Goal: Complete application form: Complete application form

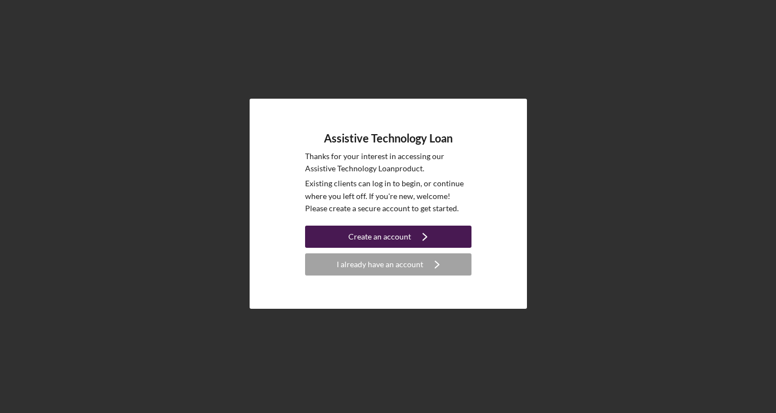
click at [397, 233] on div "Create an account" at bounding box center [379, 237] width 63 height 22
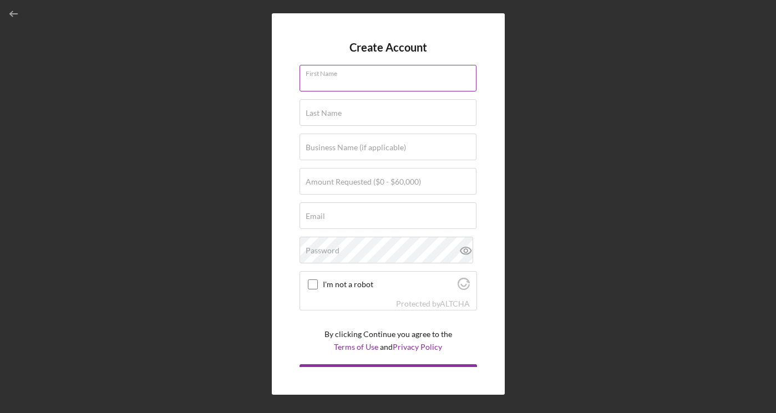
click at [351, 68] on div "First Name" at bounding box center [387, 79] width 177 height 28
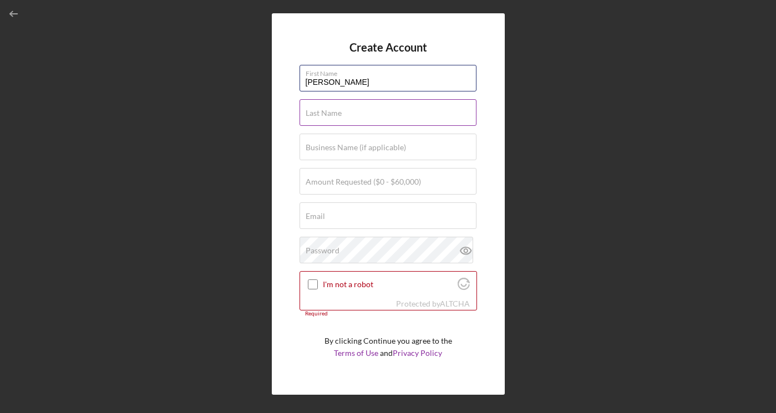
type input "[PERSON_NAME]"
click at [334, 116] on label "Last Name" at bounding box center [323, 113] width 36 height 9
click at [334, 116] on input "Last Name" at bounding box center [387, 112] width 177 height 27
type input "o"
type input "[PERSON_NAME]"
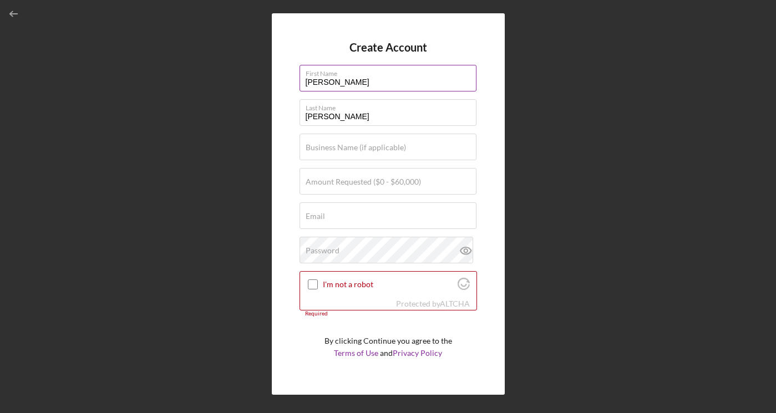
click at [359, 73] on label "First Name" at bounding box center [390, 71] width 171 height 12
click at [359, 73] on input "[PERSON_NAME]" at bounding box center [387, 78] width 177 height 27
type input "o"
type input "[PERSON_NAME]"
click at [347, 225] on input "Email" at bounding box center [387, 215] width 177 height 27
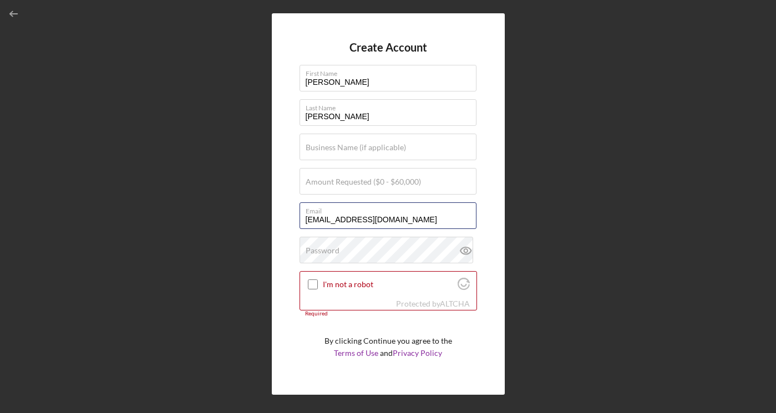
type input "[EMAIL_ADDRESS][DOMAIN_NAME]"
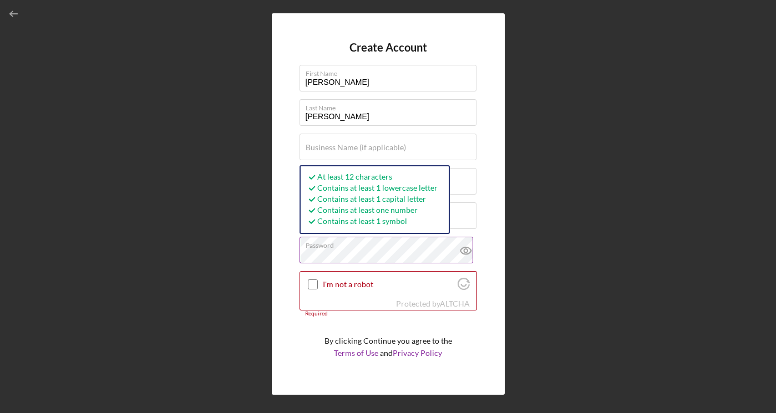
click at [462, 251] on icon at bounding box center [466, 251] width 28 height 28
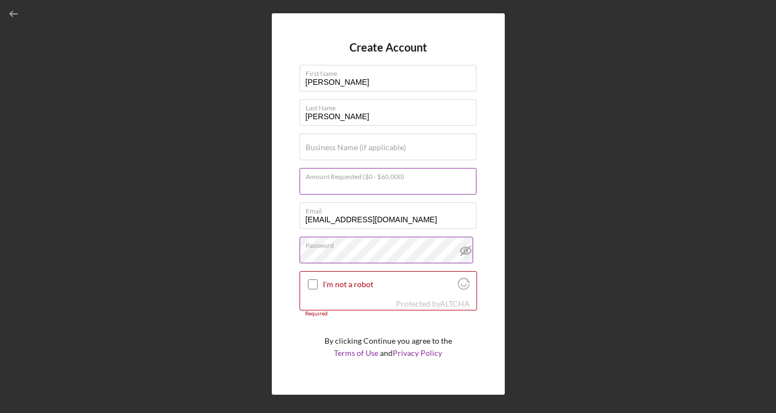
click at [386, 191] on input "Amount Requested ($0 - $60,000)" at bounding box center [387, 181] width 177 height 27
type input "$60,000"
click at [314, 281] on input "I'm not a robot" at bounding box center [313, 284] width 10 height 10
checkbox input "true"
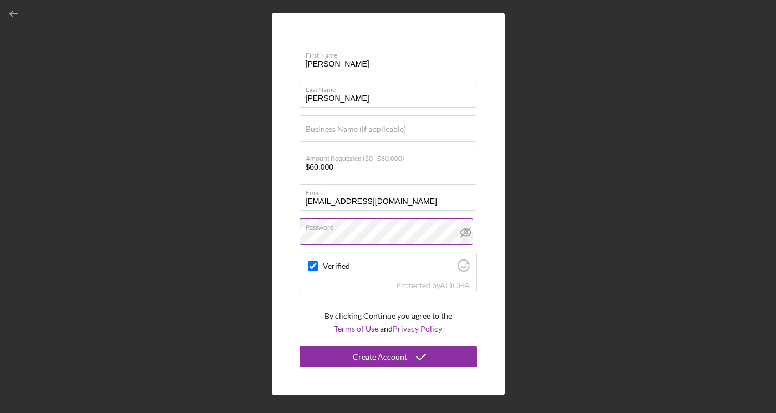
scroll to position [19, 0]
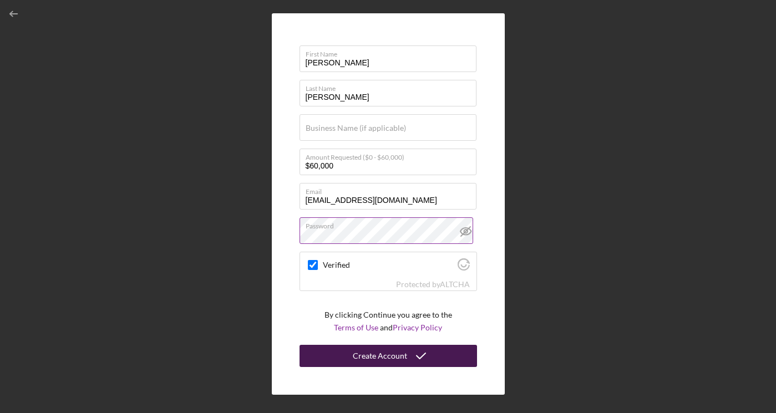
click at [363, 354] on div "Create Account" at bounding box center [380, 356] width 54 height 22
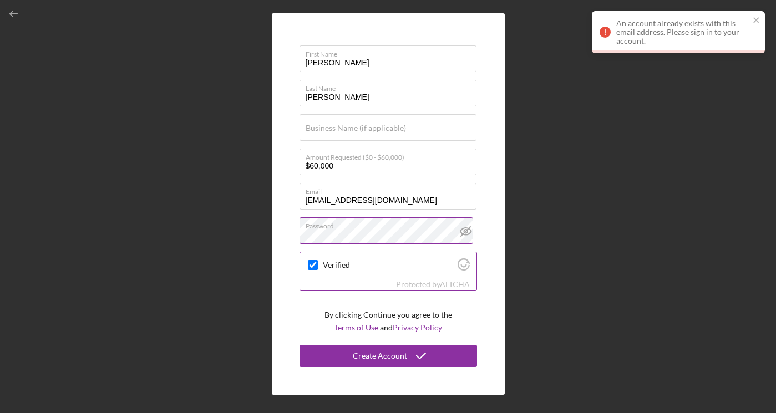
scroll to position [0, 0]
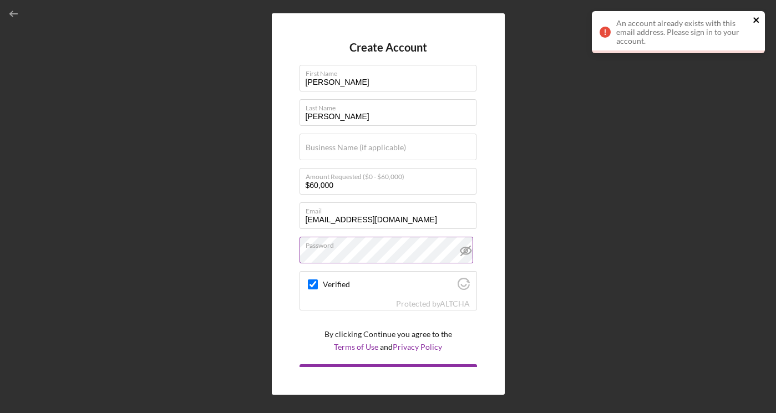
click at [755, 19] on icon "close" at bounding box center [756, 20] width 6 height 6
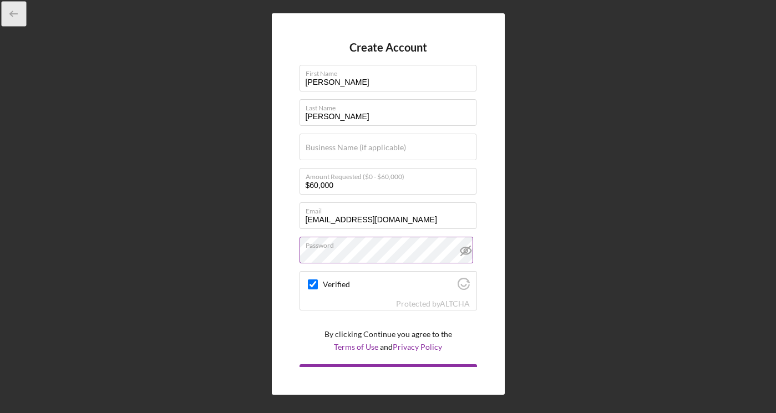
click at [12, 8] on icon "button" at bounding box center [14, 14] width 25 height 25
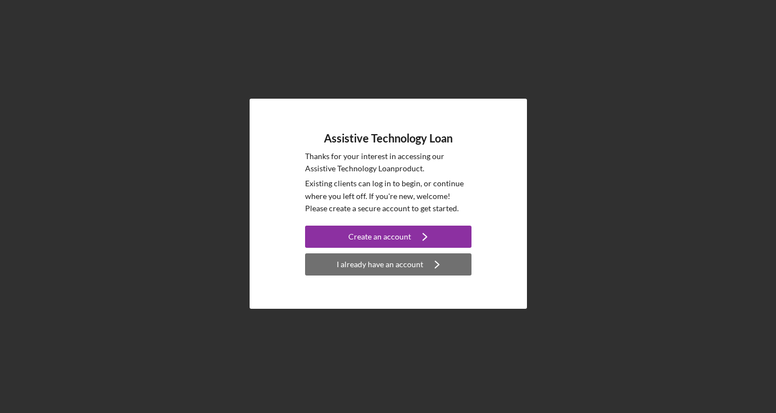
click at [380, 266] on div "I already have an account" at bounding box center [380, 264] width 86 height 22
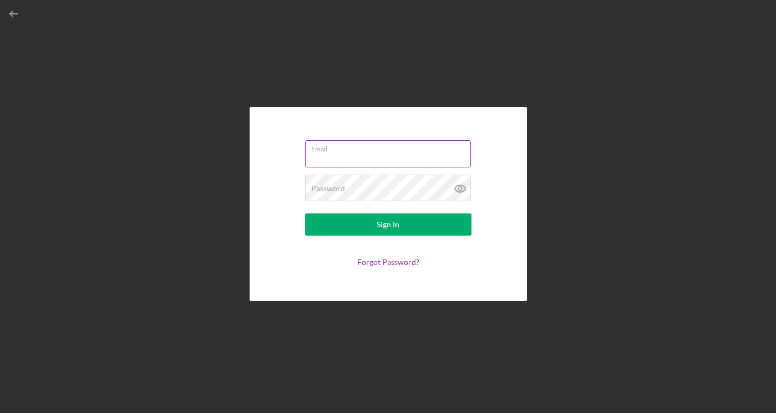
click at [380, 159] on input "Email" at bounding box center [388, 153] width 166 height 27
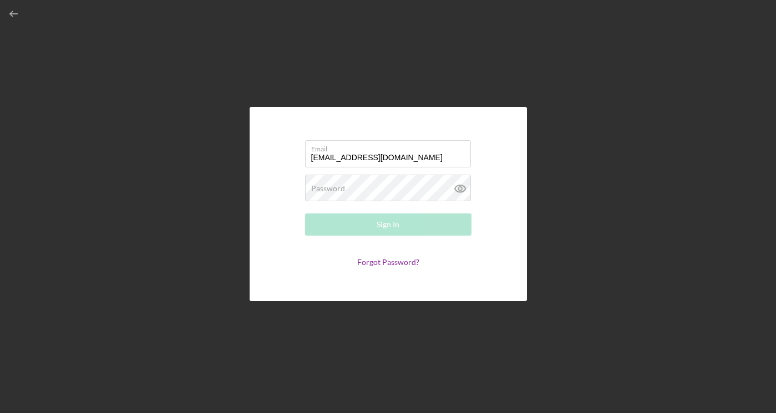
type input "[EMAIL_ADDRESS][DOMAIN_NAME]"
click at [370, 185] on div "Password Required" at bounding box center [388, 189] width 166 height 28
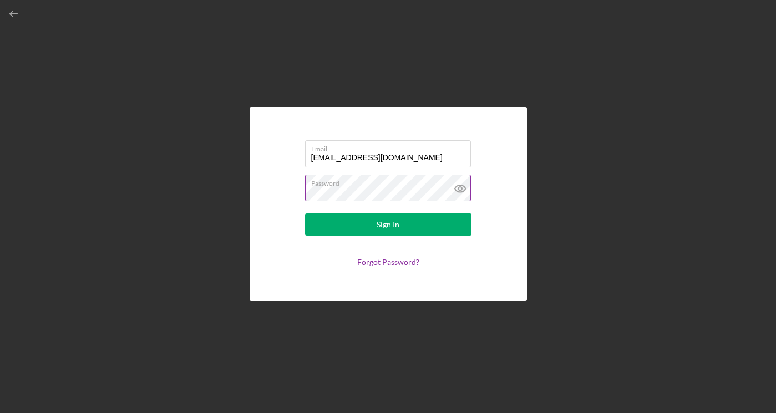
click at [456, 190] on icon at bounding box center [460, 189] width 28 height 28
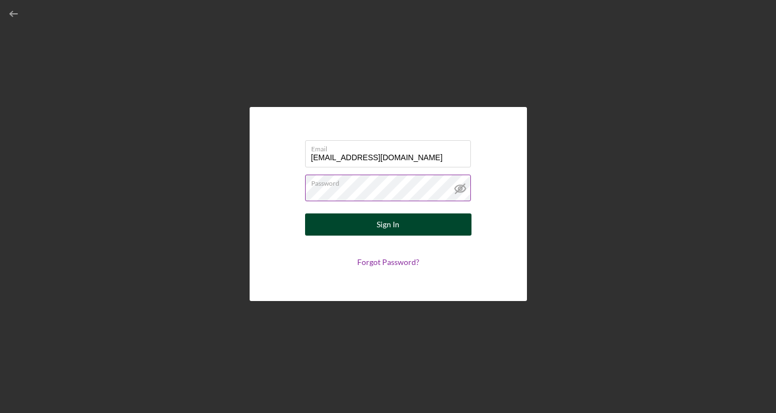
click at [389, 222] on div "Sign In" at bounding box center [387, 224] width 23 height 22
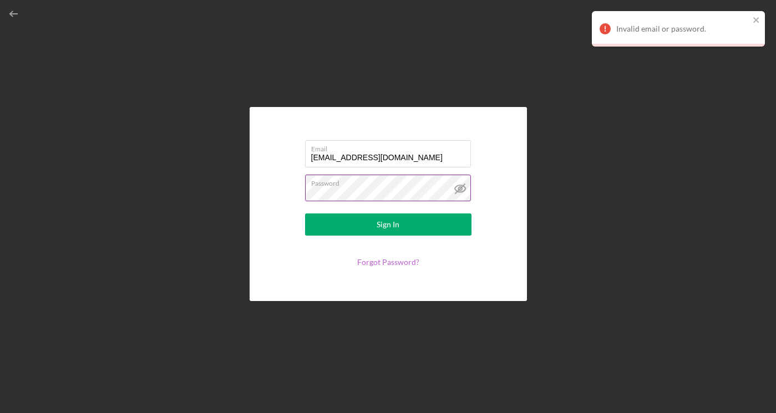
click at [394, 262] on link "Forgot Password?" at bounding box center [388, 261] width 62 height 9
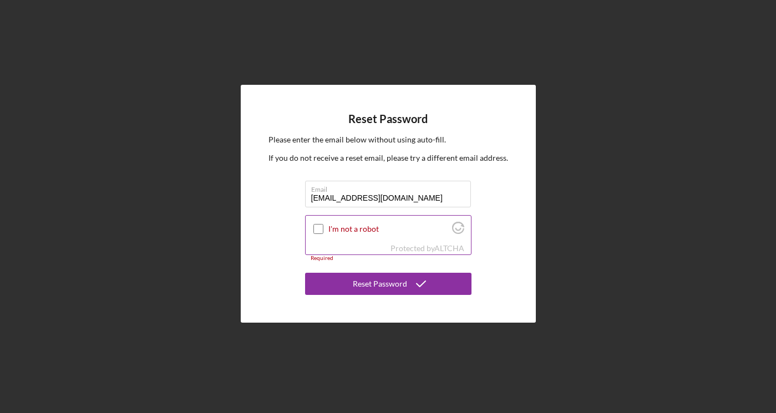
type input "[EMAIL_ADDRESS][DOMAIN_NAME]"
click at [315, 230] on input "I'm not a robot" at bounding box center [318, 229] width 10 height 10
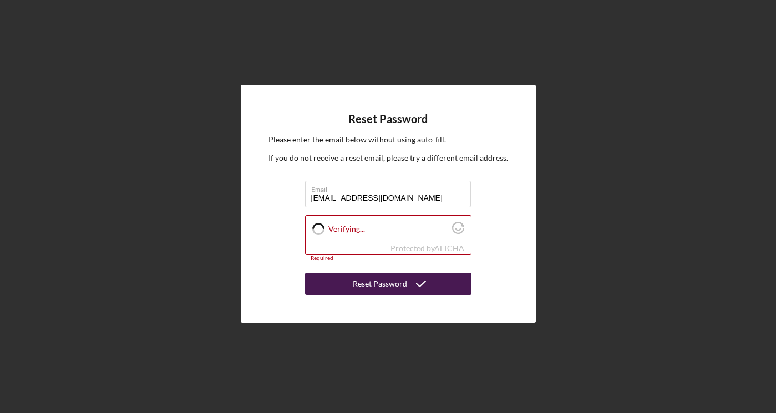
checkbox input "true"
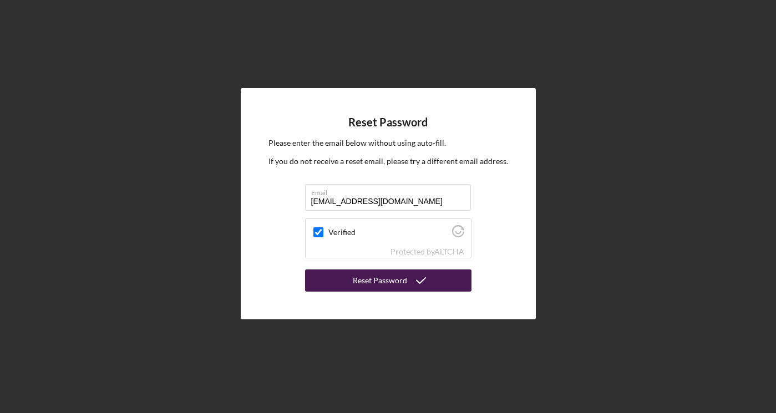
click at [351, 283] on button "Reset Password" at bounding box center [388, 280] width 166 height 22
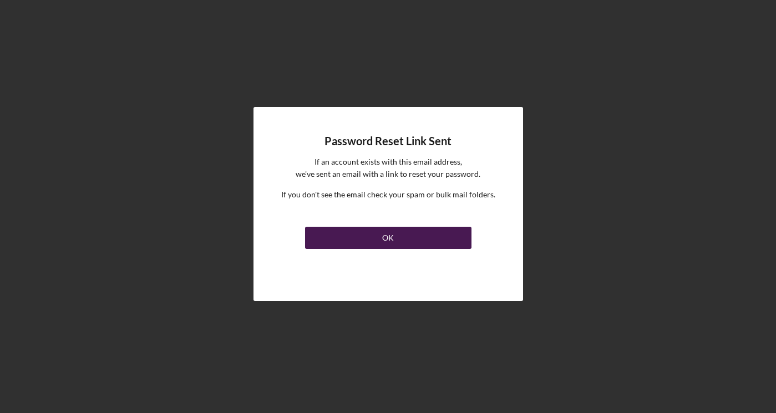
click at [401, 236] on button "OK" at bounding box center [388, 238] width 166 height 22
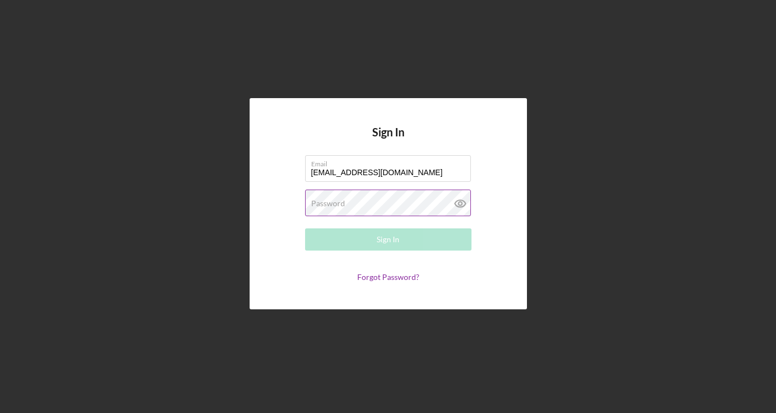
type input "[EMAIL_ADDRESS][DOMAIN_NAME]"
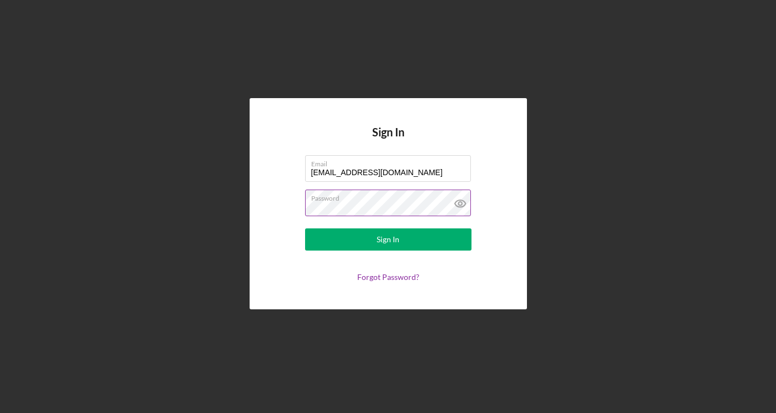
click at [463, 204] on icon at bounding box center [460, 204] width 28 height 28
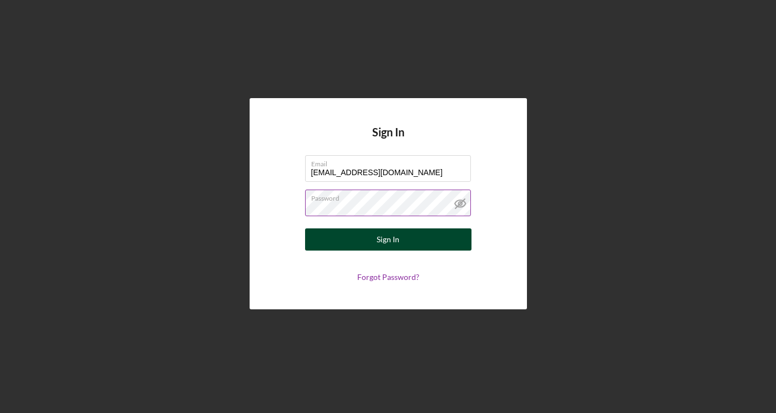
click at [417, 247] on button "Sign In" at bounding box center [388, 239] width 166 height 22
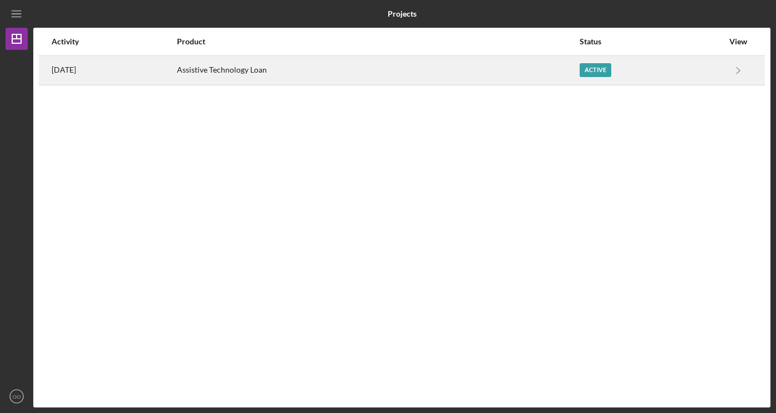
click at [673, 69] on div "Active" at bounding box center [651, 71] width 144 height 28
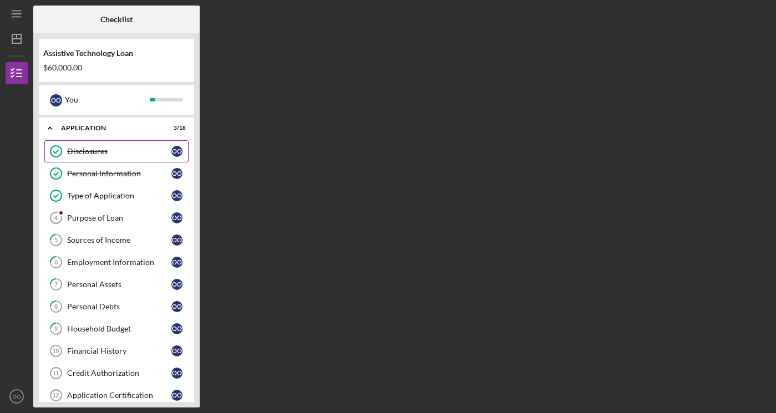
click at [154, 155] on div "Disclosures" at bounding box center [119, 151] width 104 height 9
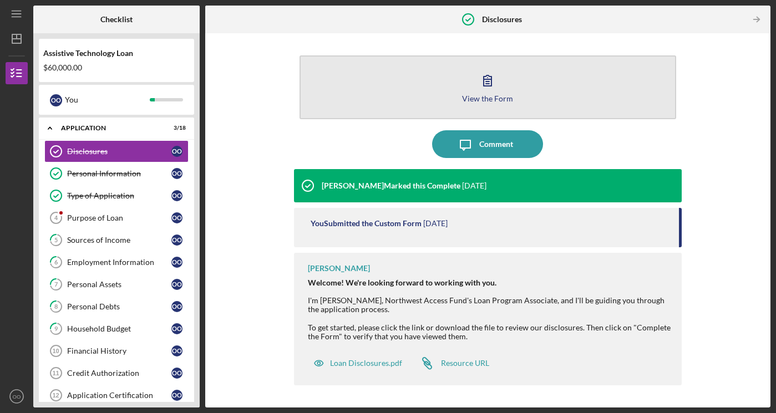
click at [475, 93] on icon "button" at bounding box center [487, 81] width 28 height 28
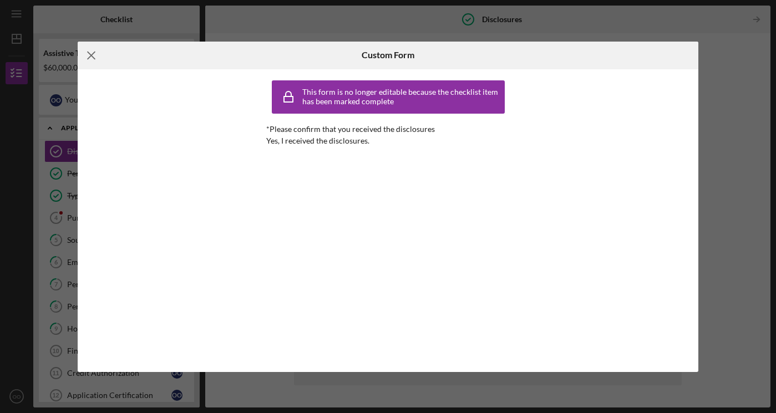
click at [91, 56] on line at bounding box center [91, 55] width 7 height 7
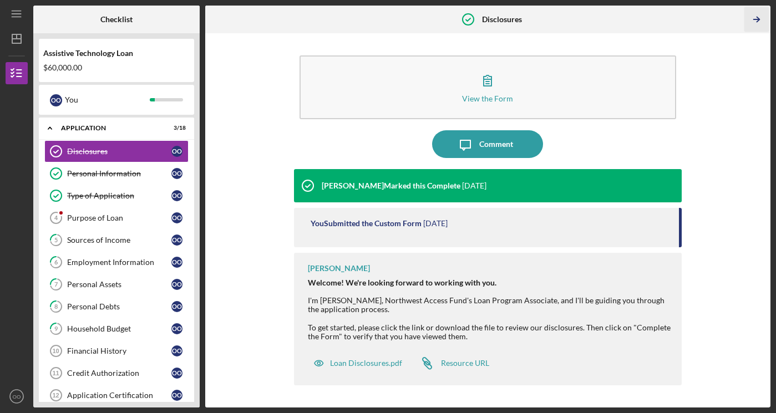
click at [752, 17] on icon "Icon/Table Pagination Arrow" at bounding box center [756, 19] width 25 height 25
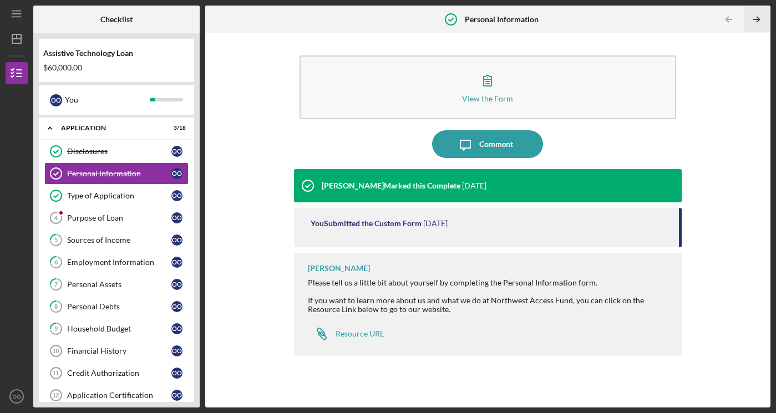
click at [756, 18] on icon "Icon/Table Pagination Arrow" at bounding box center [756, 19] width 25 height 25
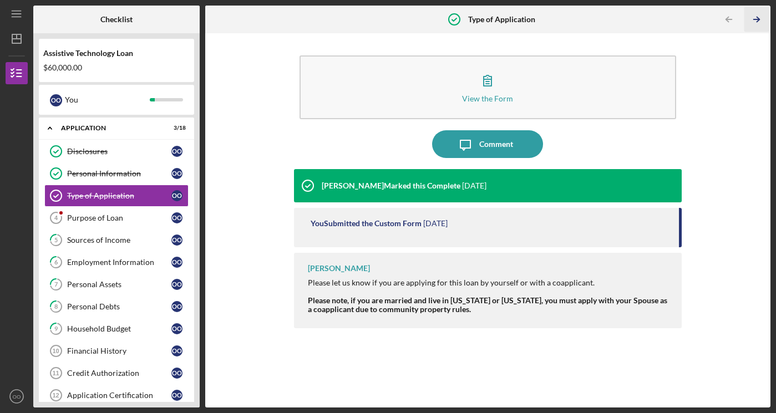
click at [758, 19] on line "button" at bounding box center [756, 19] width 6 height 0
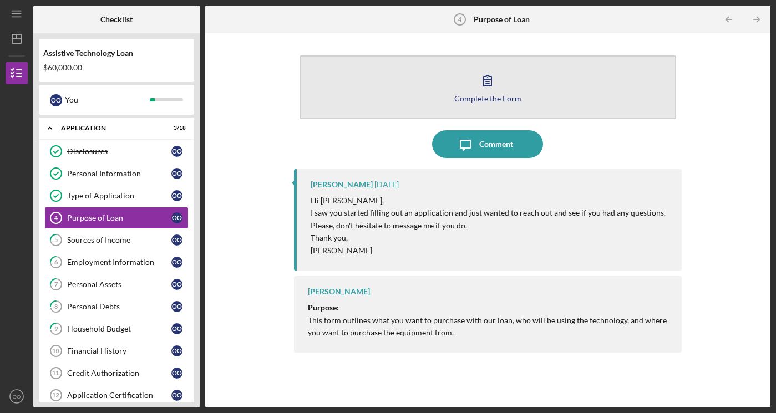
click at [512, 101] on div "Complete the Form" at bounding box center [487, 98] width 67 height 8
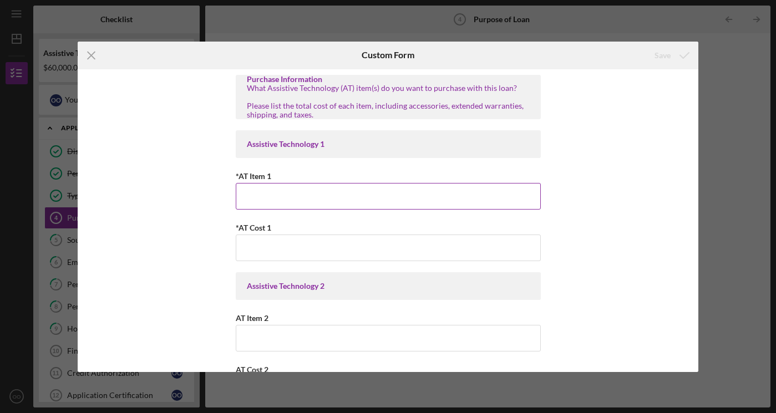
click at [417, 199] on input "*AT Item 1" at bounding box center [388, 196] width 305 height 27
type input "Adaptive Vehicle"
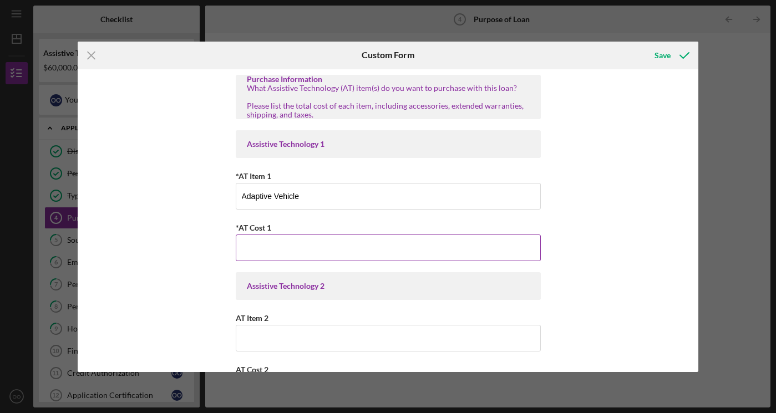
click at [391, 249] on input "*AT Cost 1" at bounding box center [388, 247] width 305 height 27
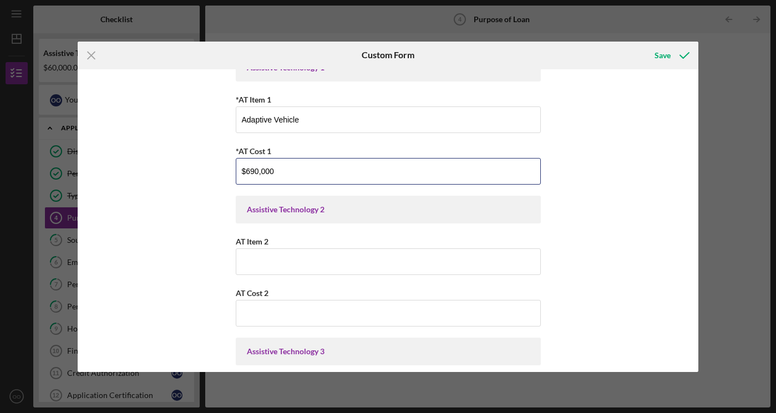
scroll to position [96, 0]
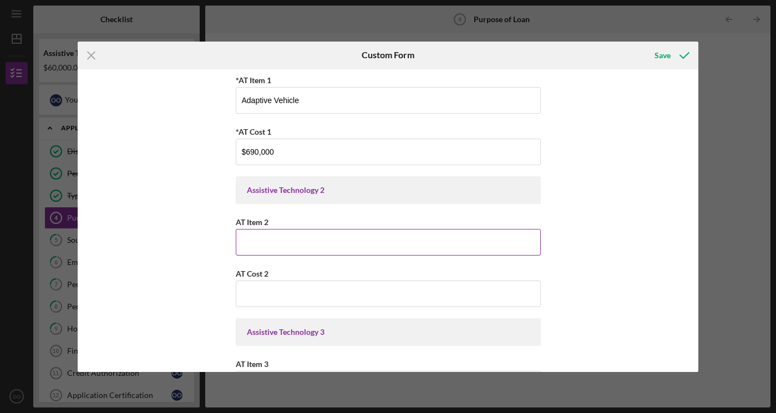
click at [394, 253] on input "AT Item 2" at bounding box center [388, 242] width 305 height 27
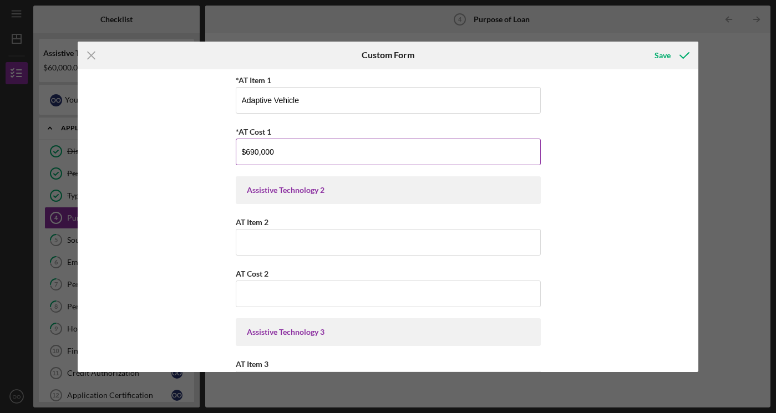
click at [323, 154] on input "$690,000" at bounding box center [388, 152] width 305 height 27
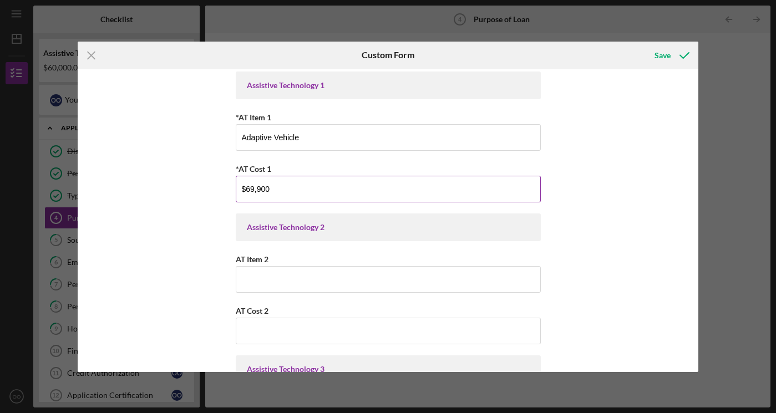
scroll to position [0, 0]
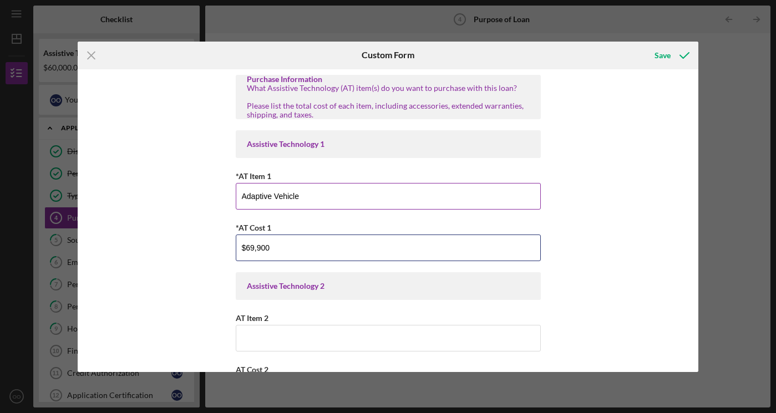
type input "$69,900"
click at [327, 192] on input "Adaptive Vehicle" at bounding box center [388, 196] width 305 height 27
type input "A"
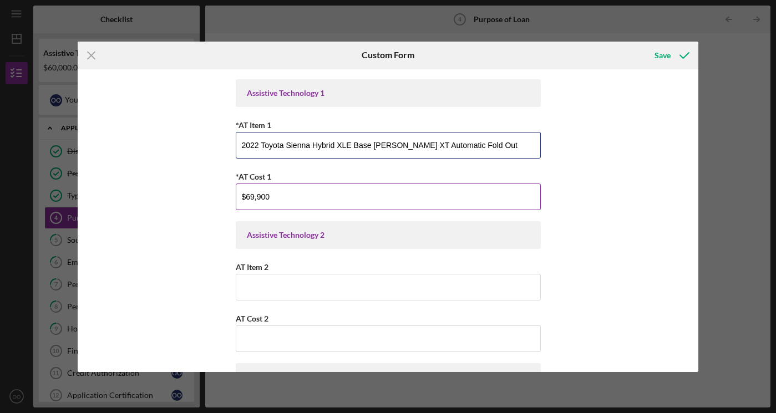
scroll to position [57, 0]
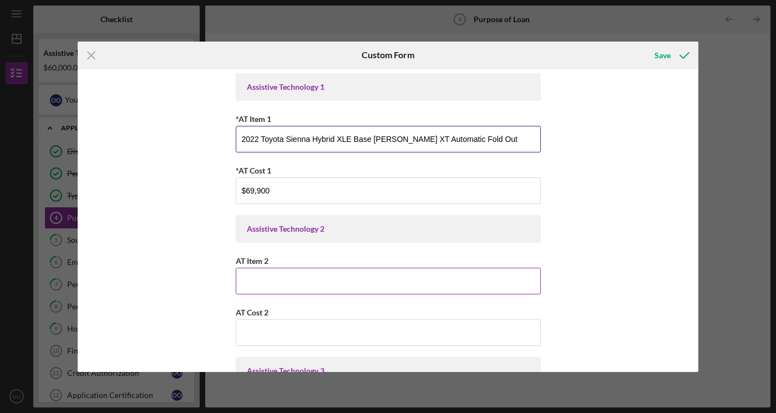
type input "2022 Toyota Sienna Hybrid XLE Base [PERSON_NAME] XT Automatic Fold Out"
click at [271, 277] on input "AT Item 2" at bounding box center [388, 281] width 305 height 27
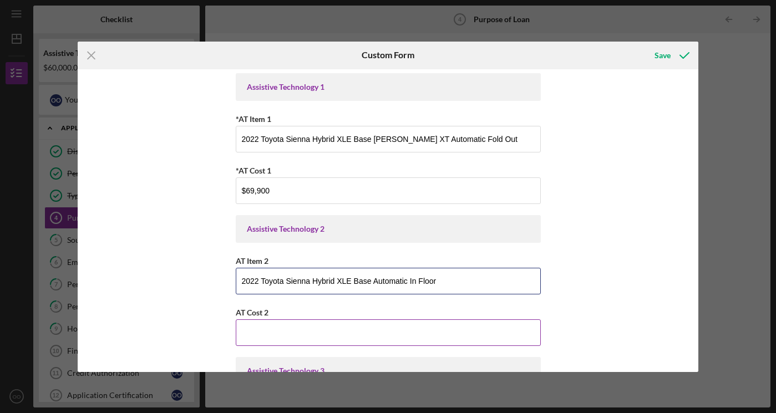
type input "2022 Toyota Sienna Hybrid XLE Base Automatic In Floor"
click at [289, 332] on input "AT Cost 2" at bounding box center [388, 332] width 305 height 27
type input "$69,900"
click at [372, 281] on input "2022 Toyota Sienna Hybrid XLE Base Automatic In Floor" at bounding box center [388, 281] width 305 height 27
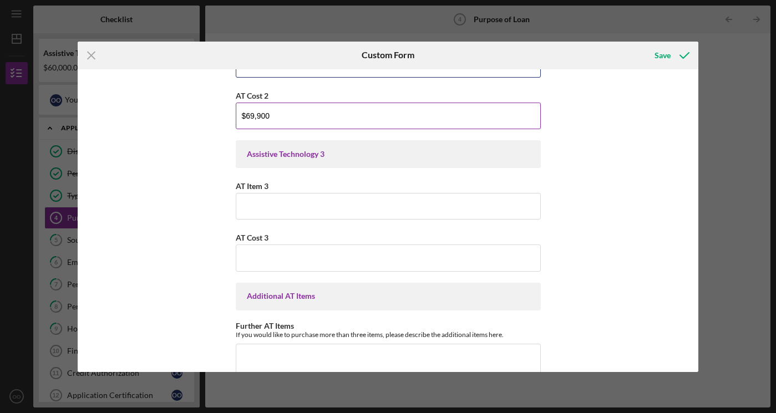
scroll to position [277, 0]
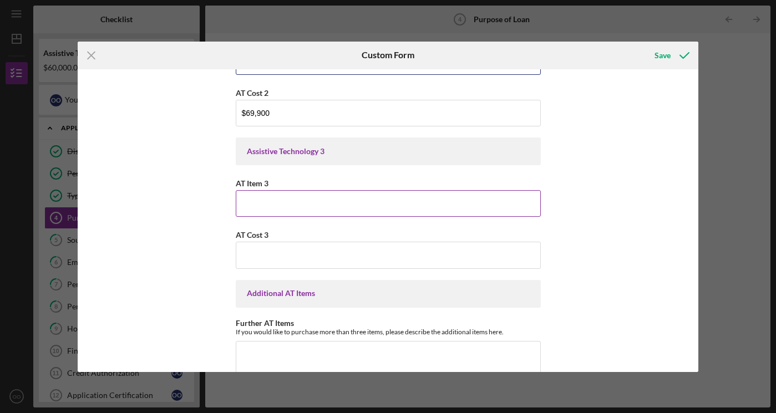
type input "2022 Toyota Sienna Hybrid XLE Base [PERSON_NAME] XI Automatic In Floor"
click at [282, 205] on input "AT Item 3" at bounding box center [388, 203] width 305 height 27
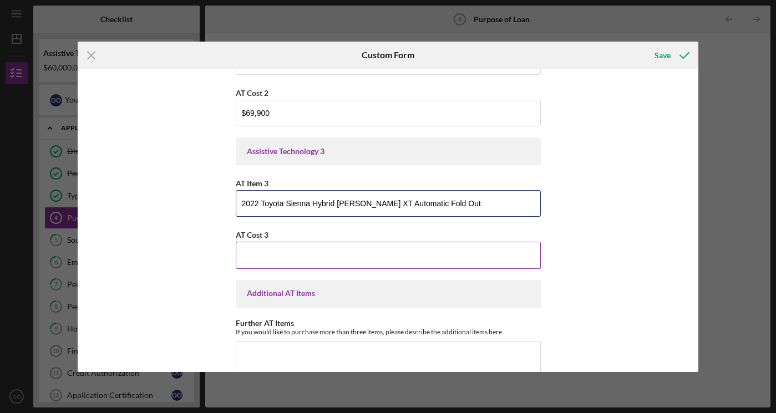
type input "2022 Toyota Sienna Hybrid [PERSON_NAME] XT Automatic Fold Out"
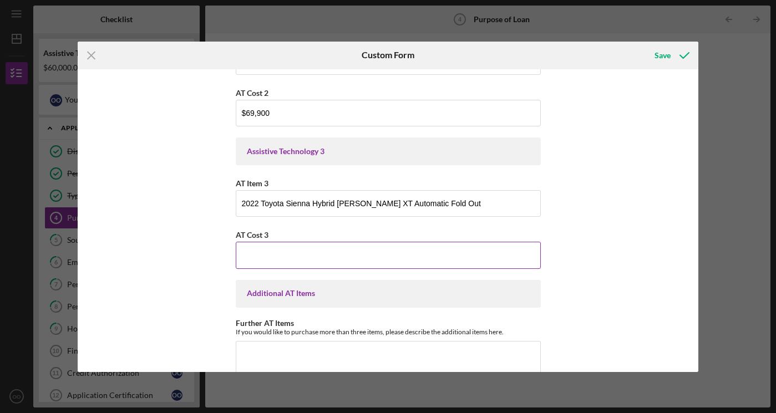
click at [267, 242] on input "AT Cost 3" at bounding box center [388, 255] width 305 height 27
type input "$5"
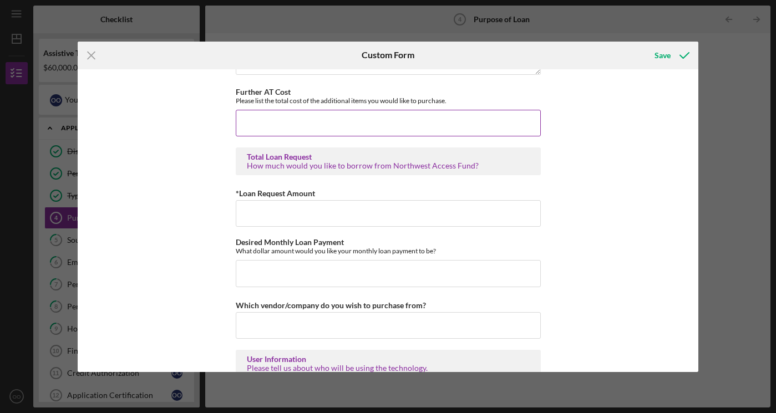
scroll to position [598, 0]
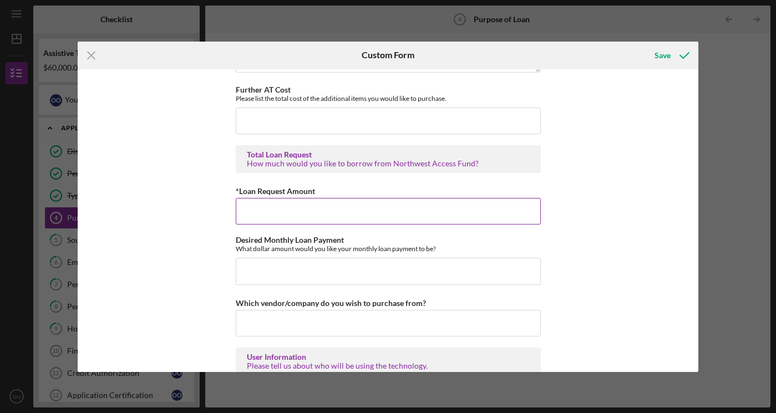
type input "$65,900"
click at [273, 215] on input "*Loan Request Amount" at bounding box center [388, 211] width 305 height 27
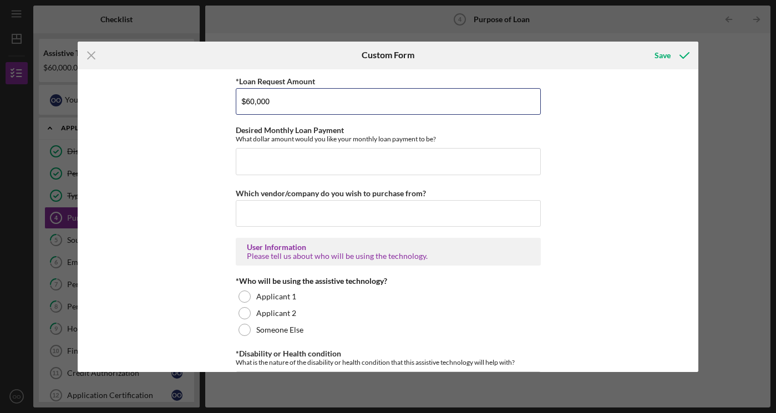
scroll to position [709, 0]
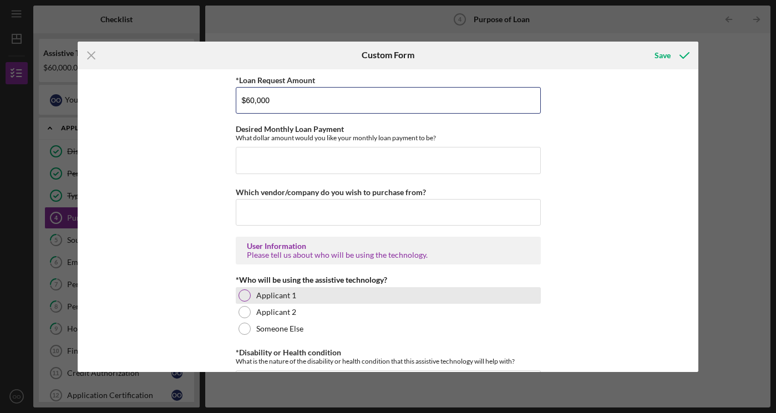
type input "$60,000"
click at [243, 293] on div at bounding box center [244, 295] width 12 height 12
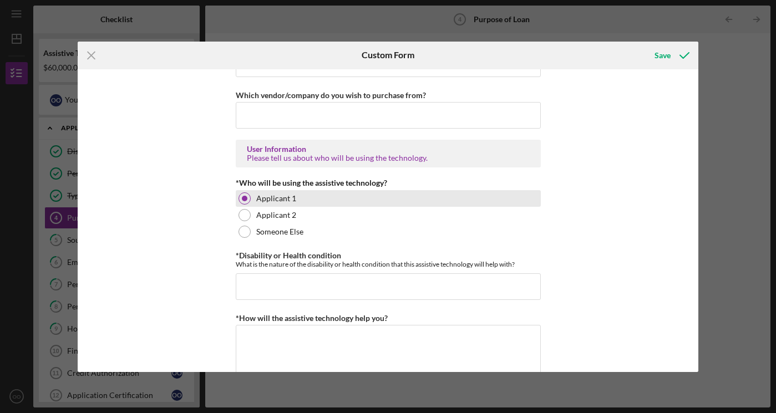
scroll to position [807, 0]
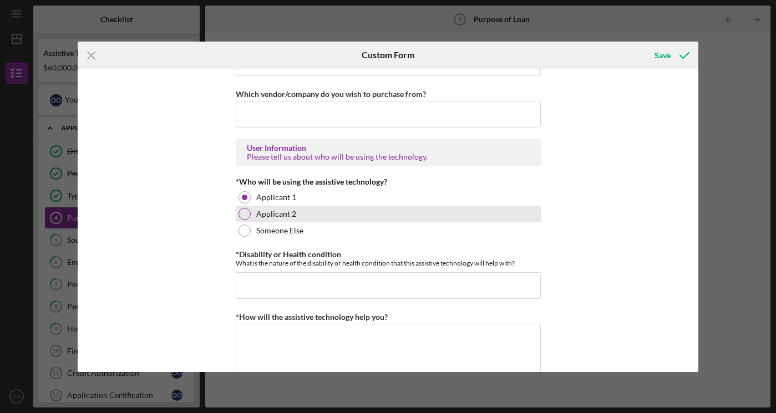
click at [242, 209] on div at bounding box center [244, 214] width 12 height 12
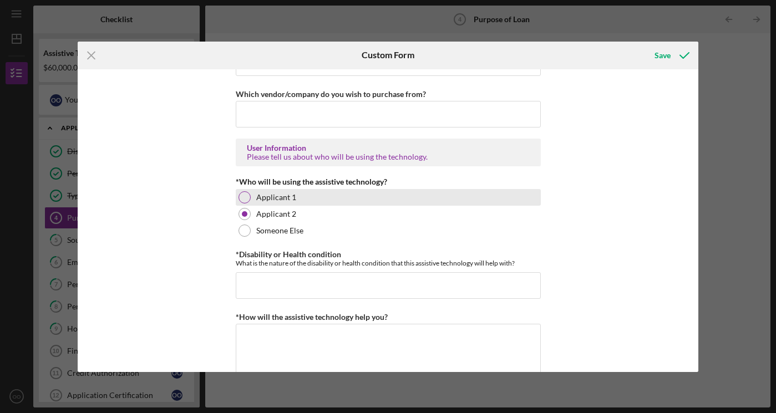
click at [243, 195] on div at bounding box center [244, 197] width 12 height 12
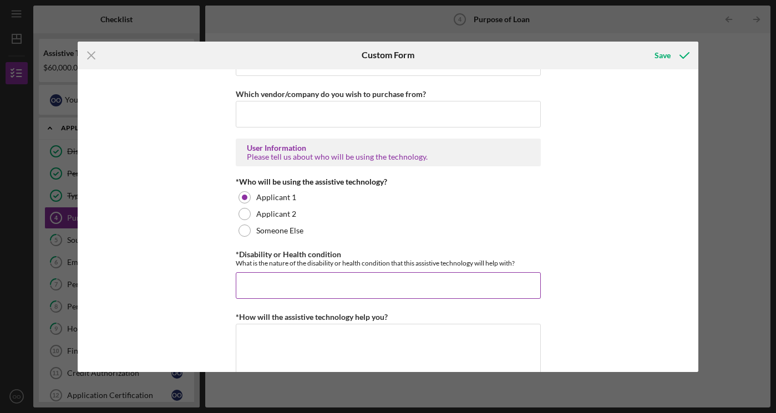
click at [271, 281] on input "*Disability or Health condition" at bounding box center [388, 285] width 305 height 27
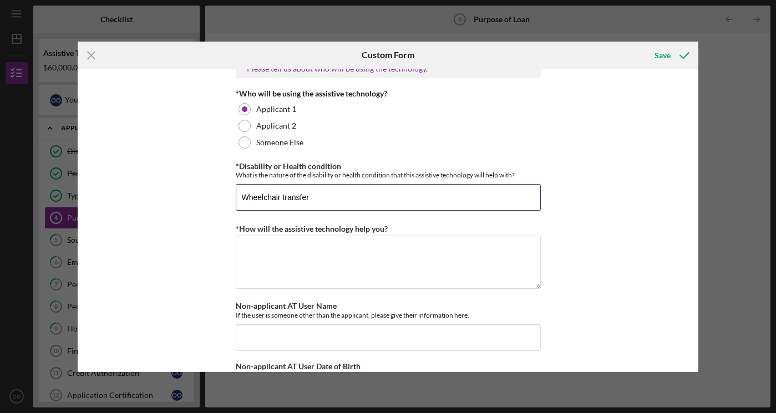
scroll to position [922, 0]
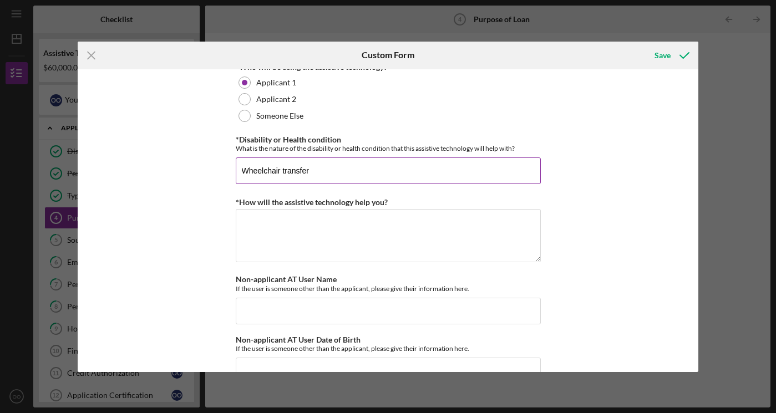
click at [238, 169] on input "Wheelchair transfer" at bounding box center [388, 170] width 305 height 27
click at [363, 170] on input "Applicant uses Wheelchair transfer" at bounding box center [388, 170] width 305 height 27
click at [355, 169] on input "Applicant uses a wheelchair to get transported in." at bounding box center [388, 170] width 305 height 27
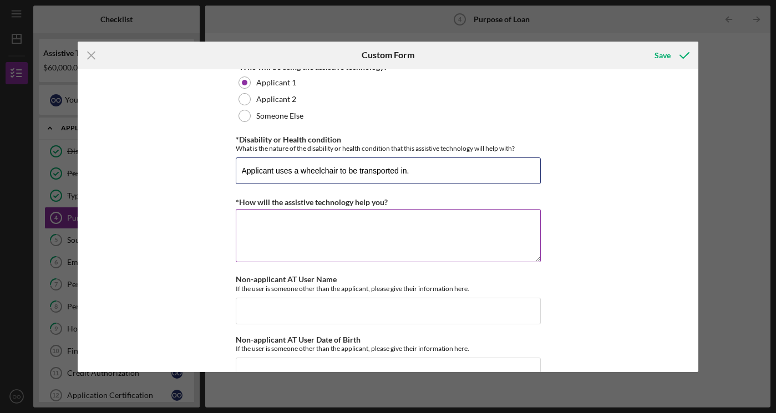
type input "Applicant uses a wheelchair to be transported in."
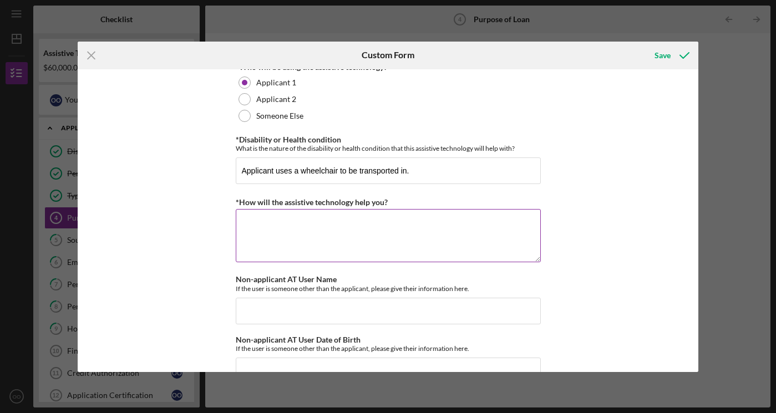
click at [305, 227] on textarea "*How will the assistive technology help you?" at bounding box center [388, 235] width 305 height 53
click at [274, 232] on textarea "The Assistive Technology will help the applicant to get to doctor's appointment…" at bounding box center [388, 235] width 305 height 53
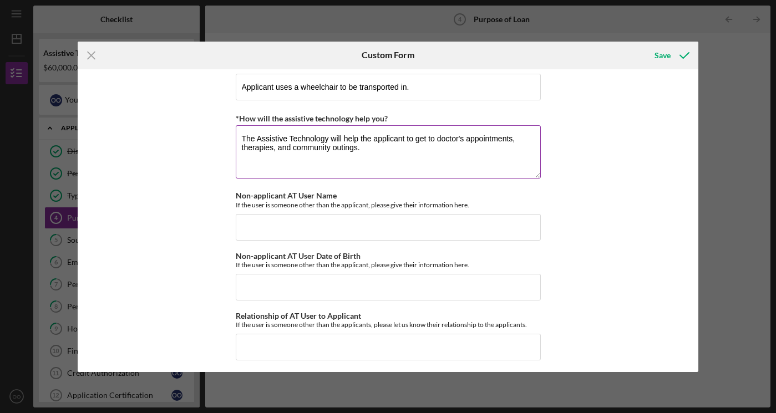
scroll to position [1011, 0]
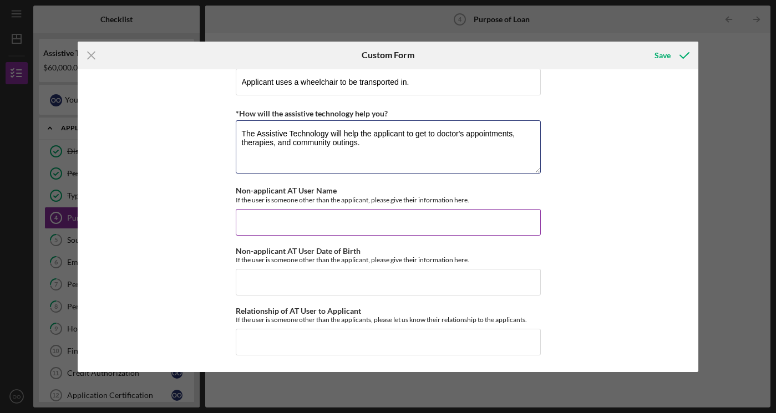
type textarea "The Assistive Technology will help the applicant to get to doctor's appointment…"
click at [315, 223] on input "Non-applicant AT User Name" at bounding box center [388, 222] width 305 height 27
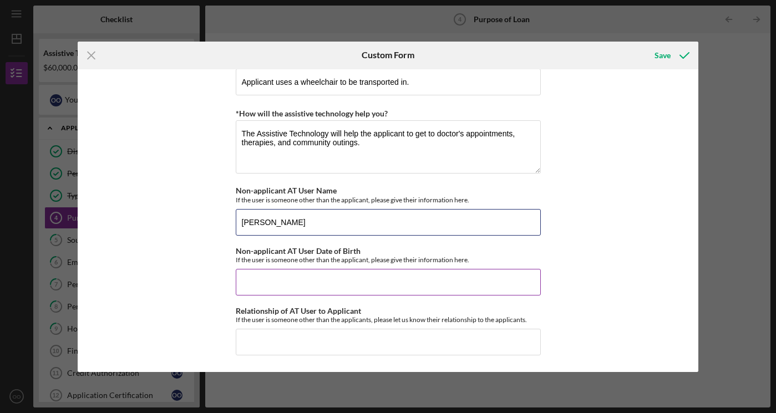
type input "[PERSON_NAME]"
click at [319, 277] on input "Non-applicant AT User Date of Birth" at bounding box center [388, 282] width 305 height 27
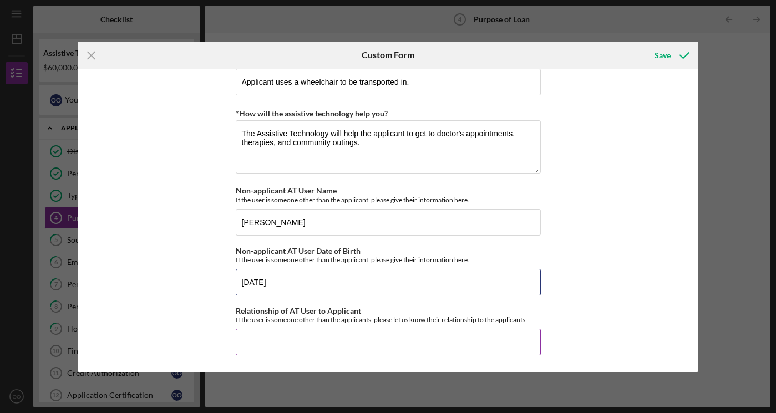
type input "[DATE]"
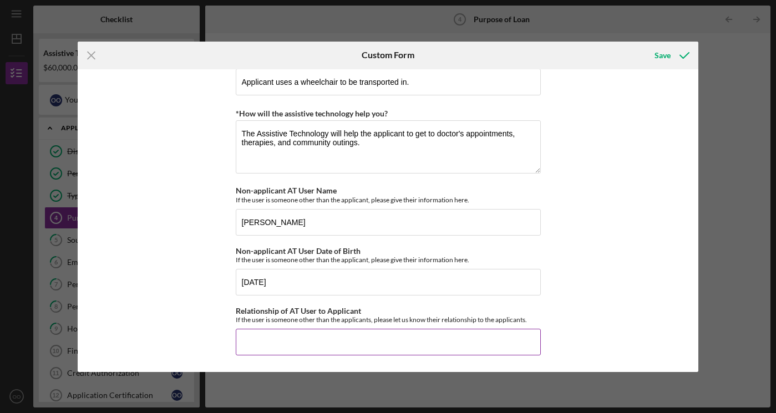
click at [320, 333] on input "Relationship of AT User to Applicant" at bounding box center [388, 342] width 305 height 27
type input "s"
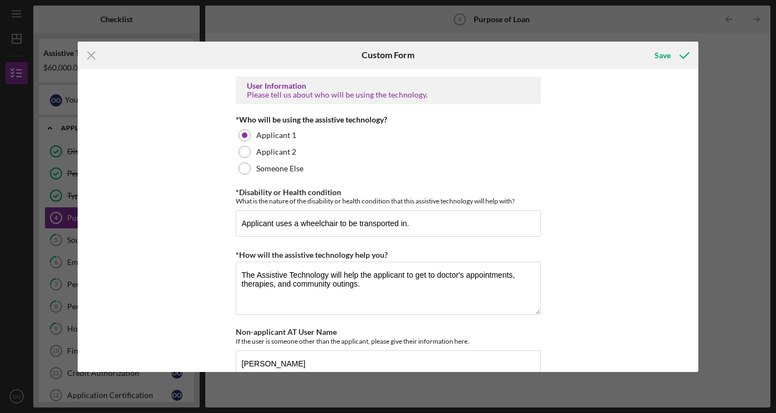
scroll to position [858, 0]
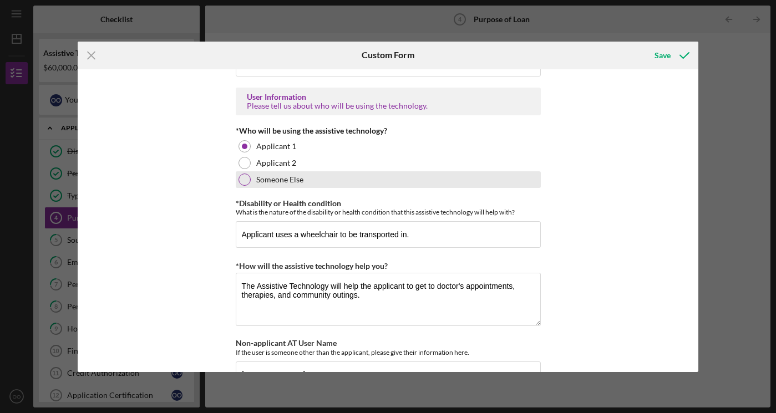
type input "Son"
click at [243, 177] on div at bounding box center [244, 180] width 12 height 12
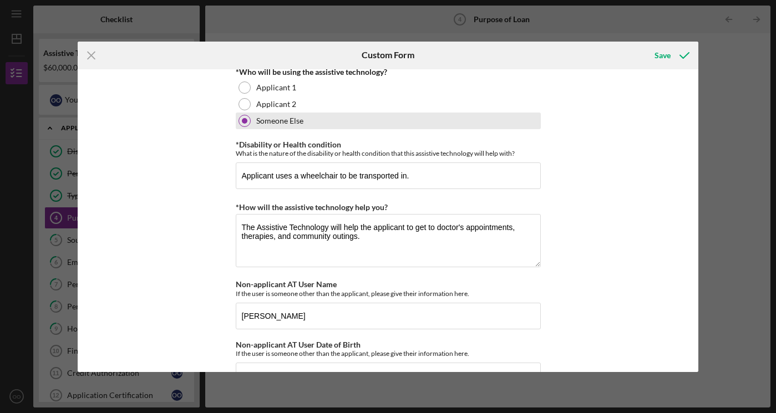
scroll to position [929, 0]
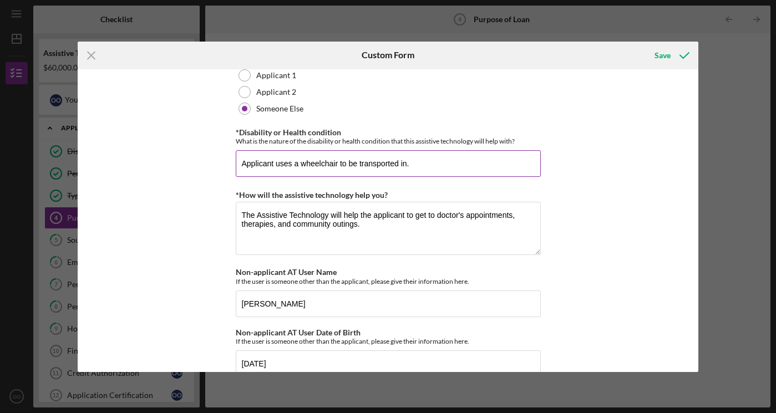
click at [271, 163] on input "Applicant uses a wheelchair to be transported in." at bounding box center [388, 163] width 305 height 27
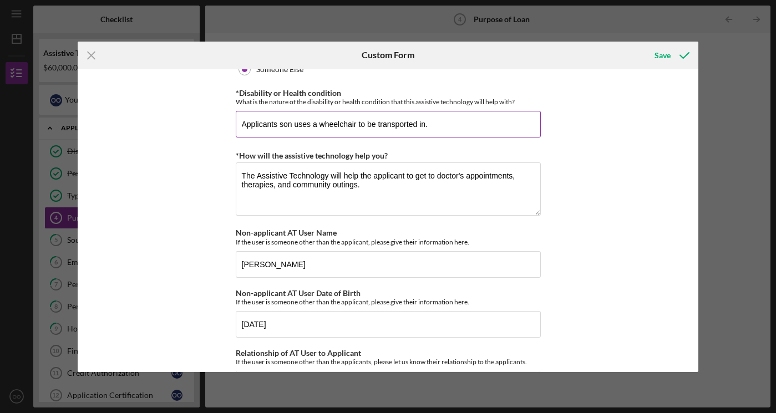
scroll to position [977, 0]
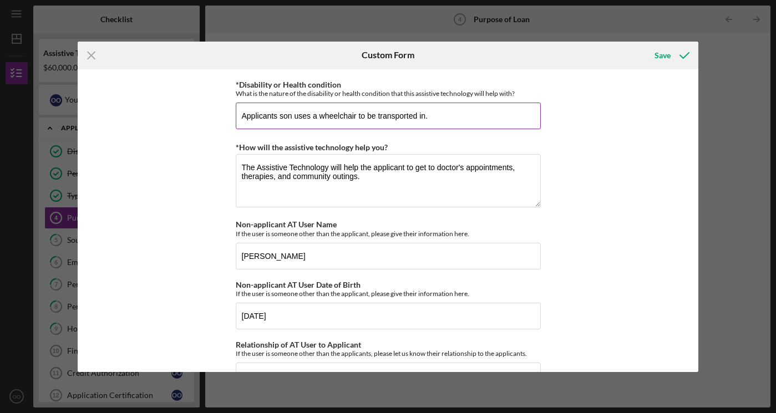
click at [422, 113] on input "Applicants son uses a wheelchair to be transported in." at bounding box center [388, 116] width 305 height 27
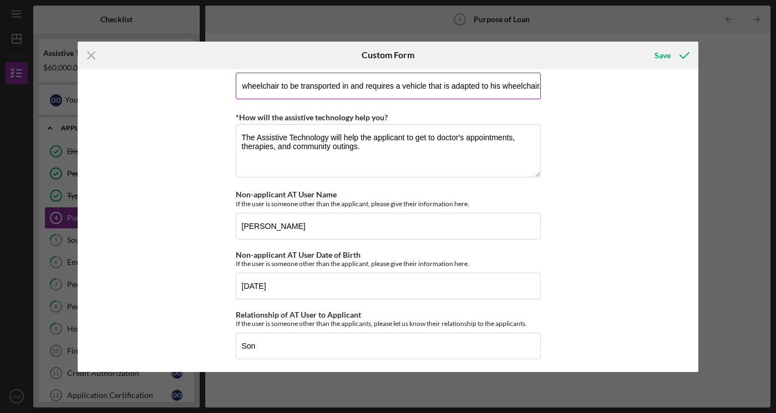
scroll to position [1010, 0]
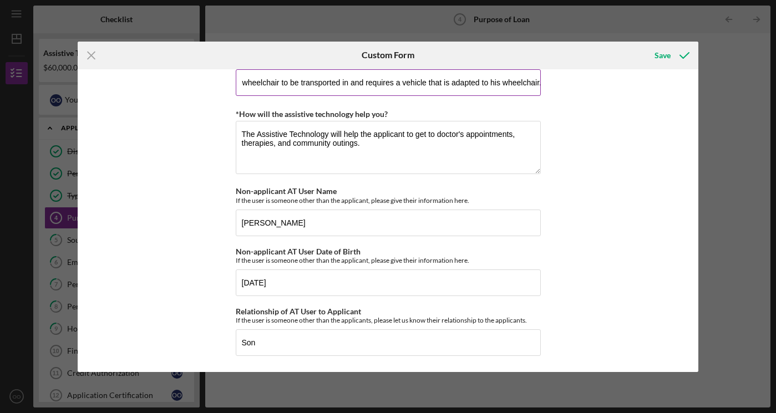
click at [487, 84] on input "Applicants son uses a wheelchair to be transported in and requires a vehicle th…" at bounding box center [388, 82] width 305 height 27
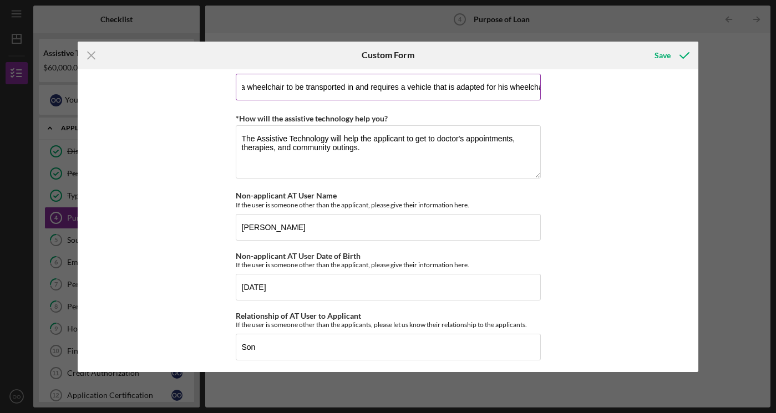
scroll to position [1011, 0]
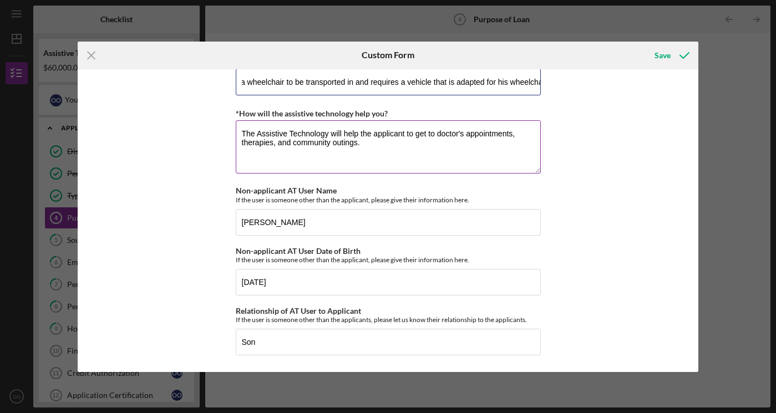
type input "Applicants son uses a wheelchair to be transported in and requires a vehicle th…"
click at [404, 134] on textarea "The Assistive Technology will help the applicant to get to doctor's appointment…" at bounding box center [388, 146] width 305 height 53
click at [433, 133] on textarea "The Assistive Technology will help the applicants son to get to doctor's appoin…" at bounding box center [388, 146] width 305 height 53
type textarea "The Assistive Technology will help the applicants son get to doctor's appointme…"
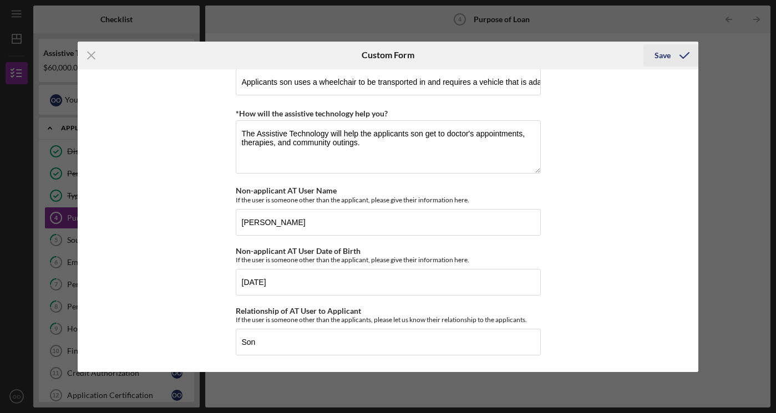
click at [664, 55] on div "Save" at bounding box center [662, 55] width 16 height 22
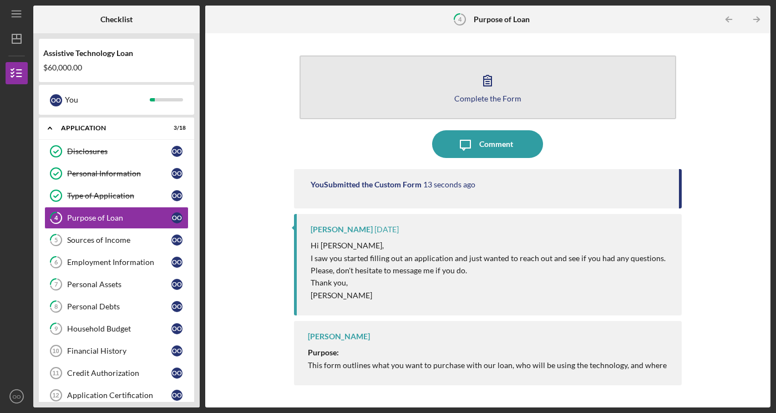
click at [482, 94] on div "Complete the Form" at bounding box center [487, 98] width 67 height 8
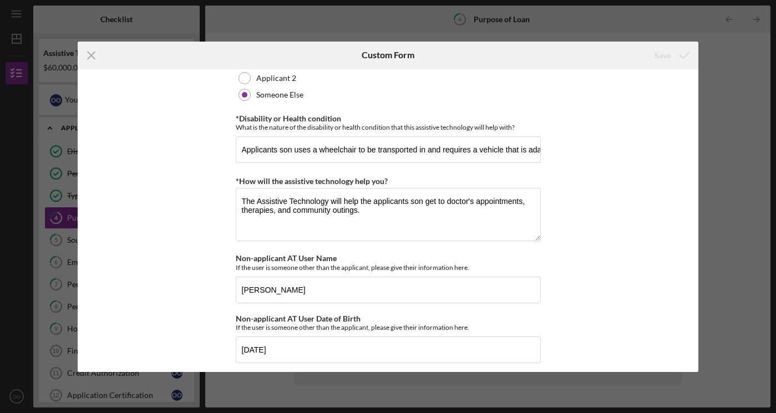
scroll to position [1011, 0]
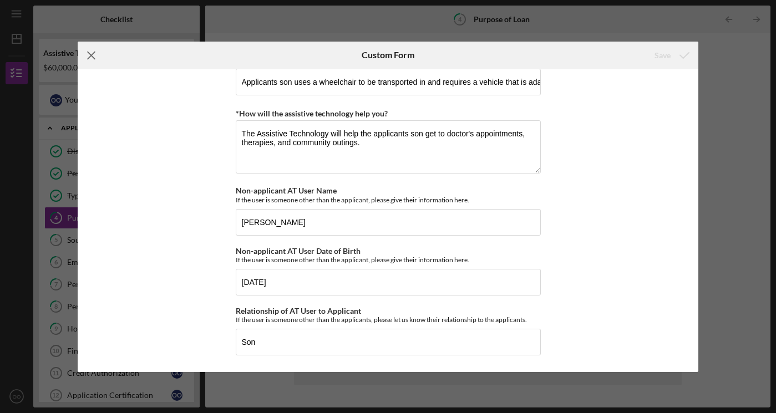
click at [89, 57] on line at bounding box center [91, 55] width 7 height 7
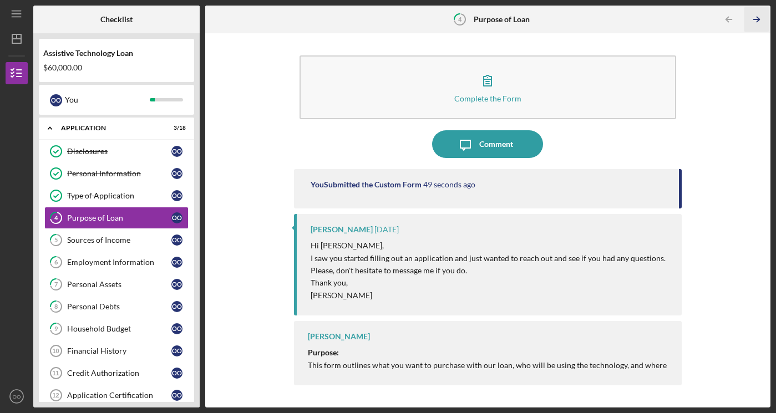
click at [756, 19] on icon "Icon/Table Pagination Arrow" at bounding box center [756, 19] width 25 height 25
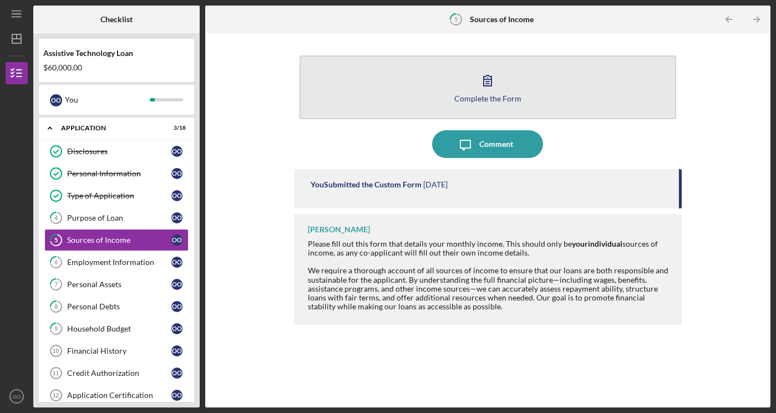
click at [572, 78] on button "Complete the Form Form" at bounding box center [487, 87] width 376 height 64
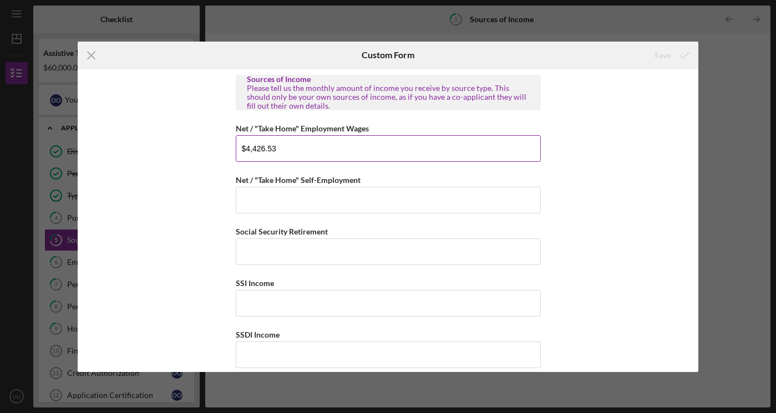
click at [284, 146] on input "$4,426.53" at bounding box center [388, 148] width 305 height 27
type input "$4"
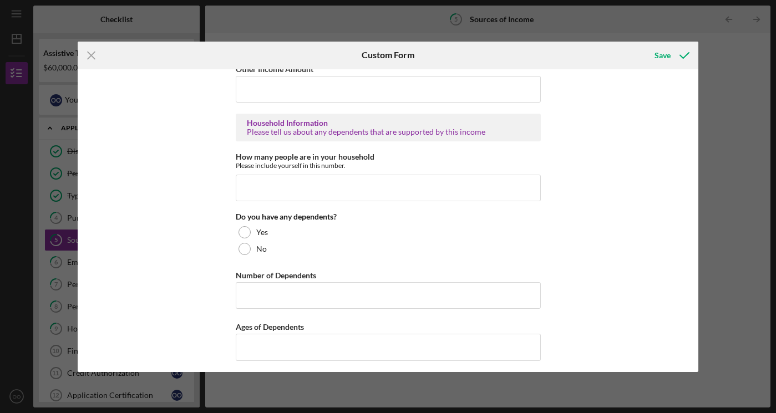
scroll to position [641, 0]
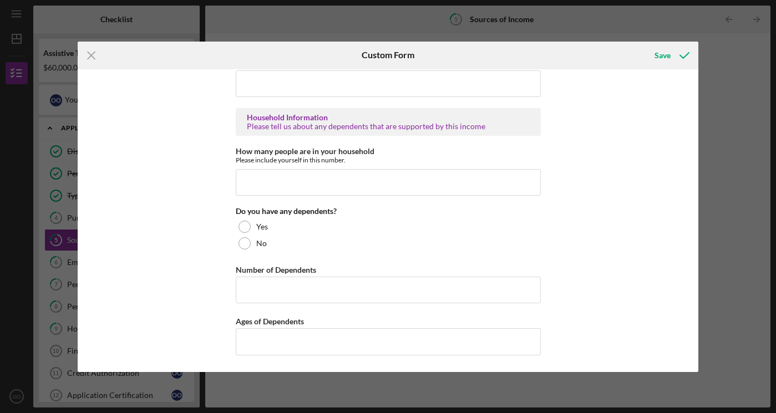
type input "$9,000"
click at [272, 185] on input "How many people are in your household" at bounding box center [388, 182] width 305 height 27
type input "4"
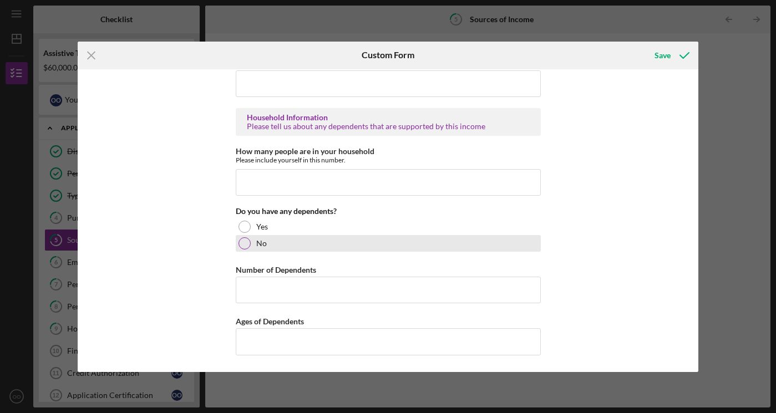
click at [248, 247] on div "No" at bounding box center [388, 243] width 305 height 17
click at [246, 245] on div at bounding box center [244, 243] width 12 height 12
click at [248, 250] on div "No" at bounding box center [388, 243] width 305 height 17
click at [287, 245] on div "No" at bounding box center [388, 243] width 305 height 17
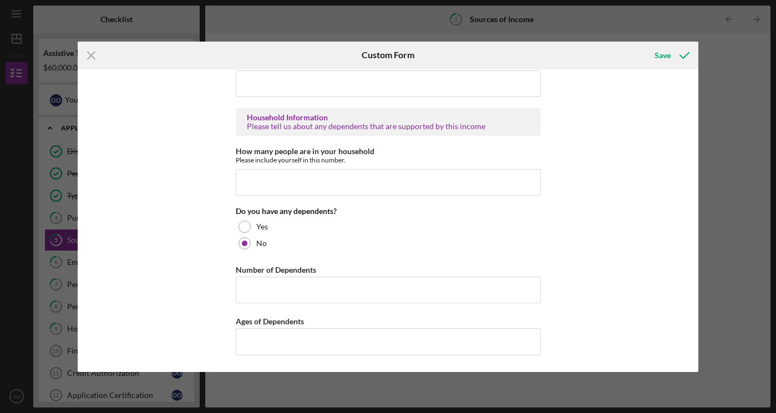
click at [168, 256] on div "Sources of Income Please tell us the monthly amount of income you receive by so…" at bounding box center [388, 220] width 620 height 303
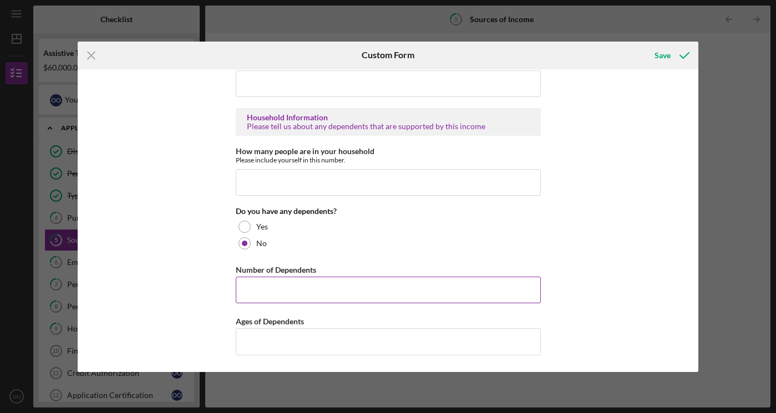
click at [283, 295] on input "Number of Dependents" at bounding box center [388, 290] width 305 height 27
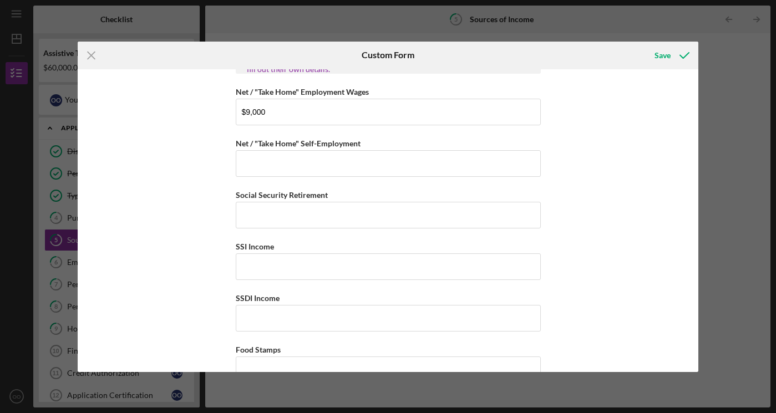
scroll to position [0, 0]
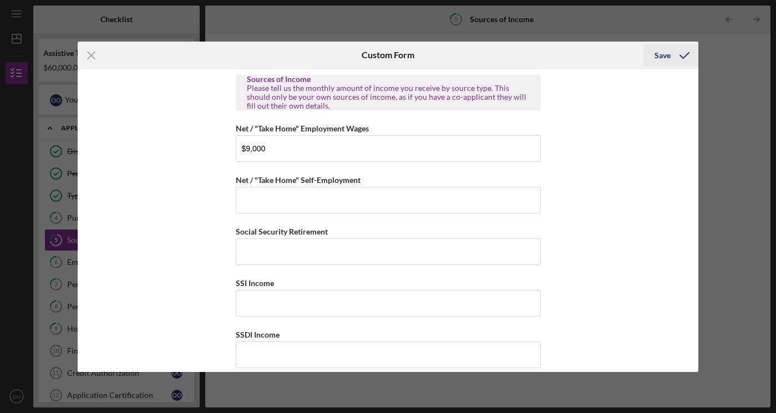
click at [668, 54] on div "Save" at bounding box center [662, 55] width 16 height 22
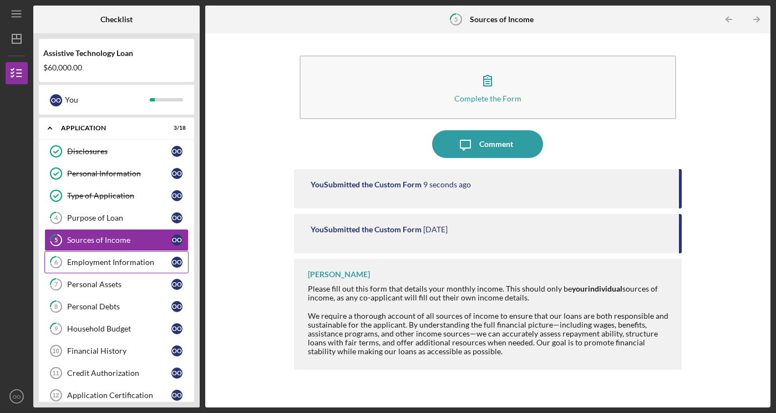
click at [78, 269] on link "6 Employment Information O O" at bounding box center [116, 262] width 144 height 22
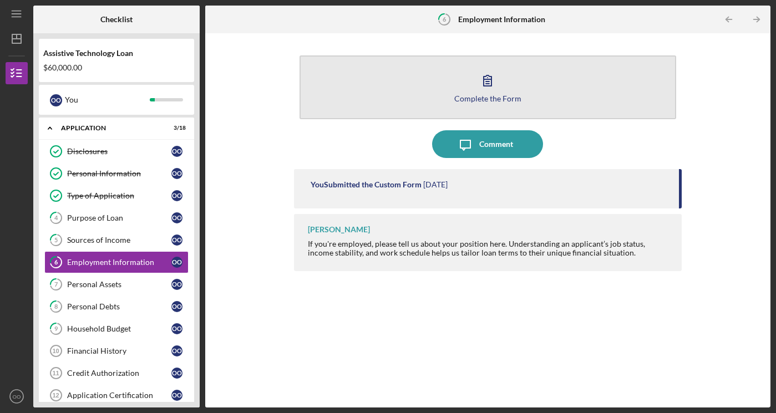
click at [475, 86] on icon "button" at bounding box center [487, 81] width 28 height 28
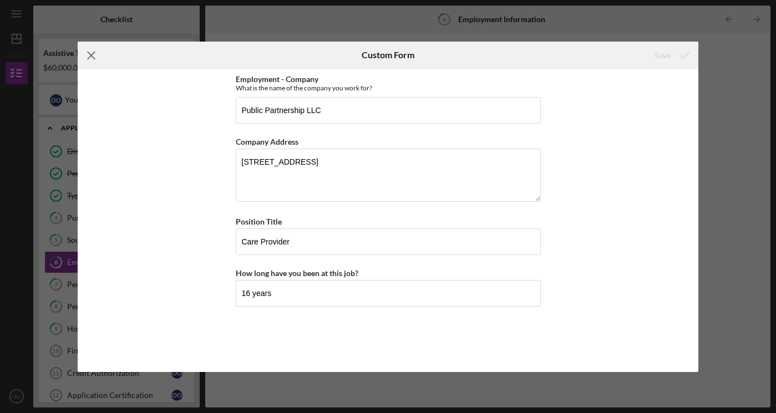
click at [99, 54] on icon "Icon/Menu Close" at bounding box center [92, 56] width 28 height 28
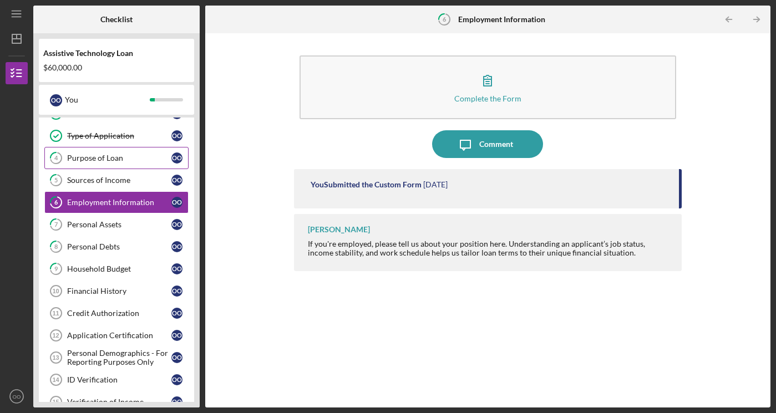
scroll to position [74, 0]
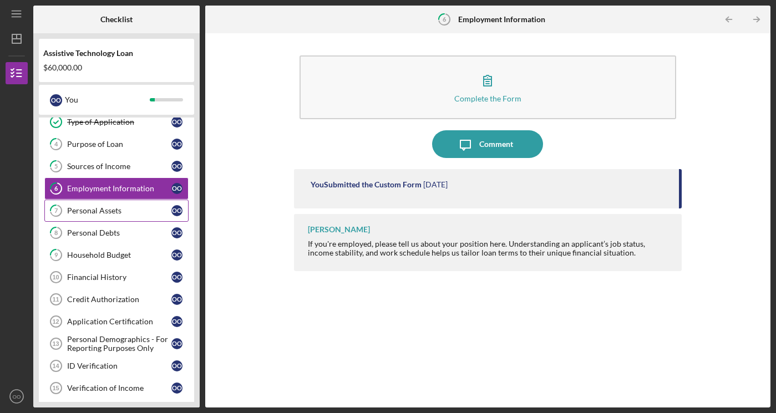
click at [90, 216] on link "7 Personal Assets O O" at bounding box center [116, 211] width 144 height 22
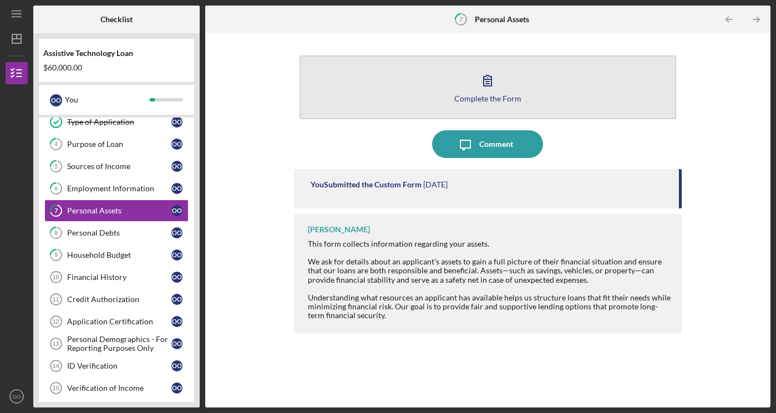
click at [458, 99] on div "Complete the Form" at bounding box center [487, 98] width 67 height 8
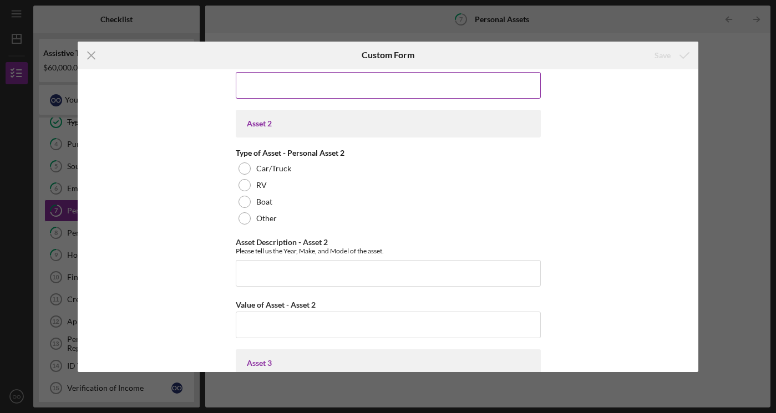
scroll to position [865, 0]
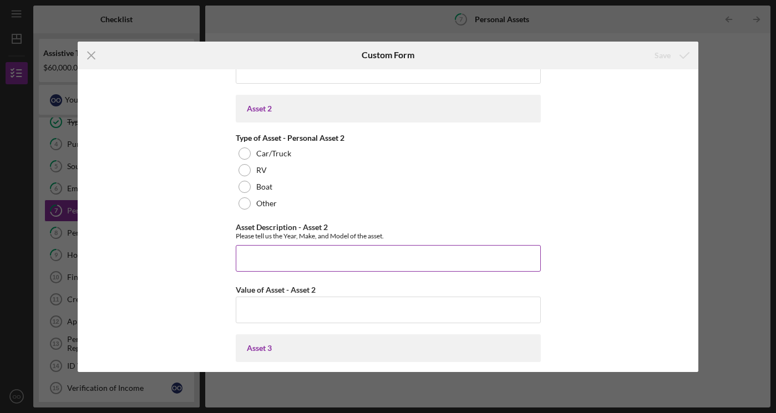
click at [316, 251] on input "Asset Description - Asset 2" at bounding box center [388, 258] width 305 height 27
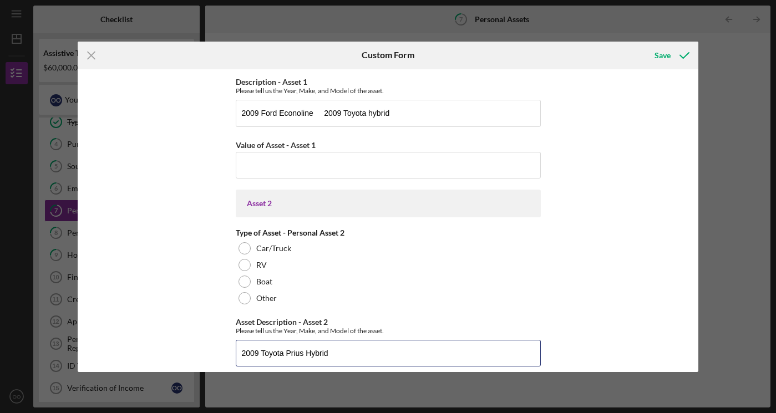
scroll to position [764, 0]
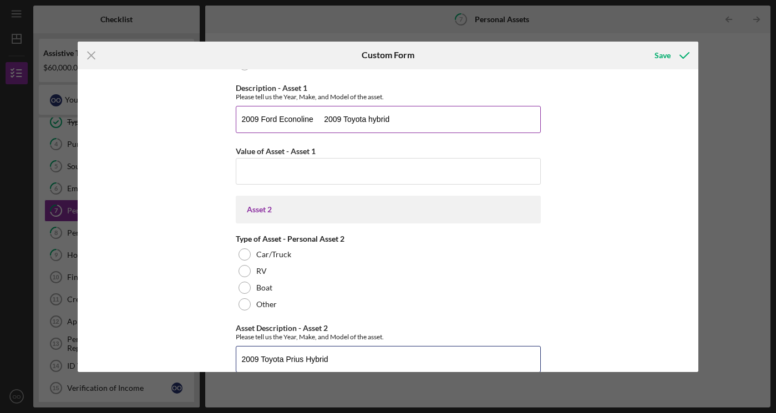
type input "2009 Toyota Prius Hybrid"
click at [395, 120] on input "2009 Ford Econoline 2009 Toyota hybrid" at bounding box center [388, 119] width 305 height 27
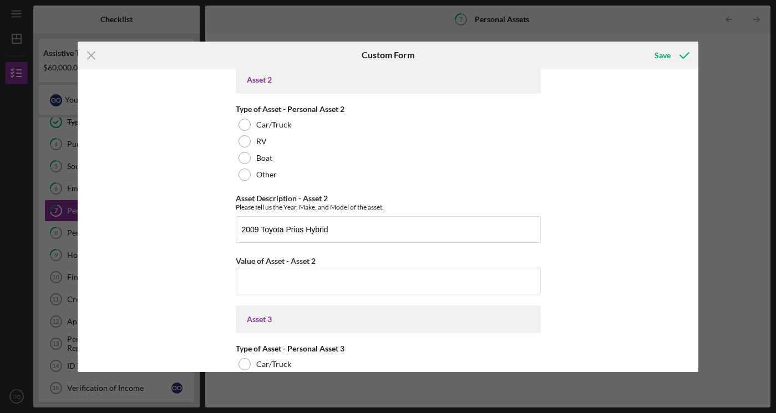
scroll to position [903, 0]
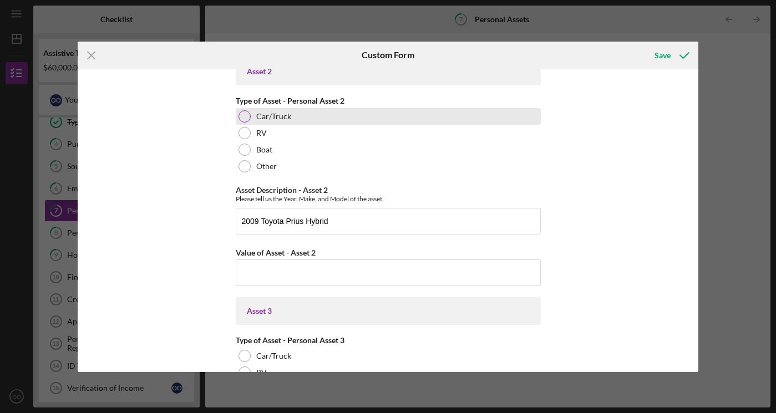
type input "2009 Ford Econoline"
click at [252, 117] on div "Car/Truck" at bounding box center [388, 116] width 305 height 17
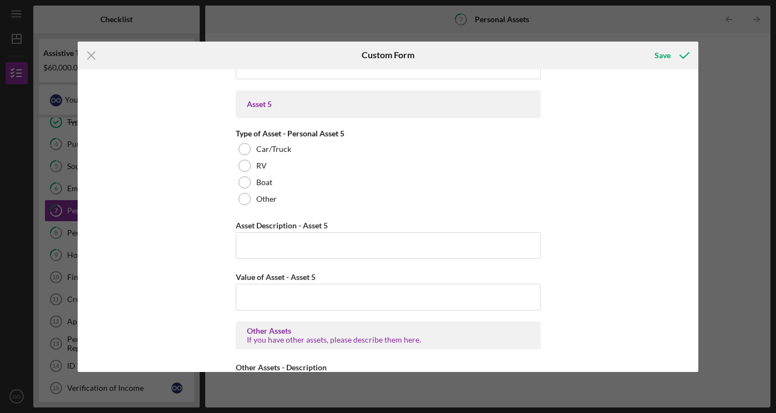
scroll to position [1678, 0]
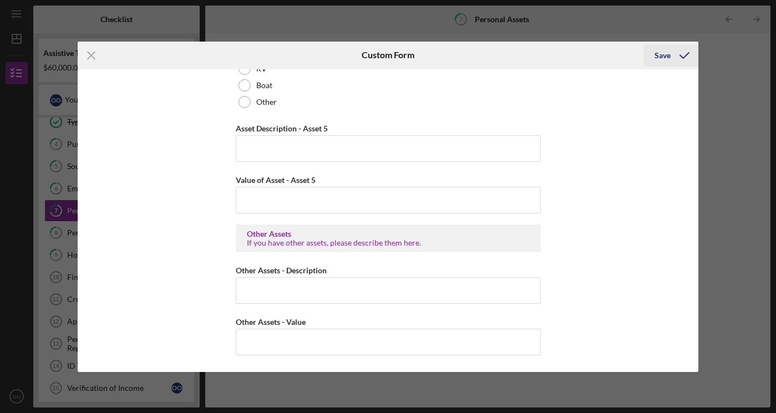
click at [667, 56] on div "Save" at bounding box center [662, 55] width 16 height 22
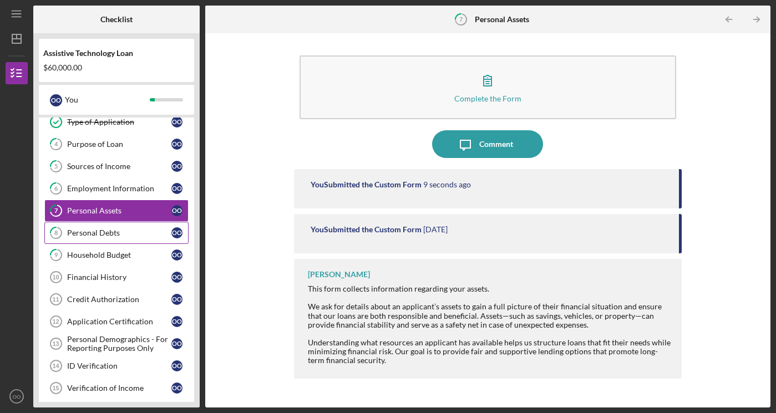
click at [125, 232] on div "Personal Debts" at bounding box center [119, 232] width 104 height 9
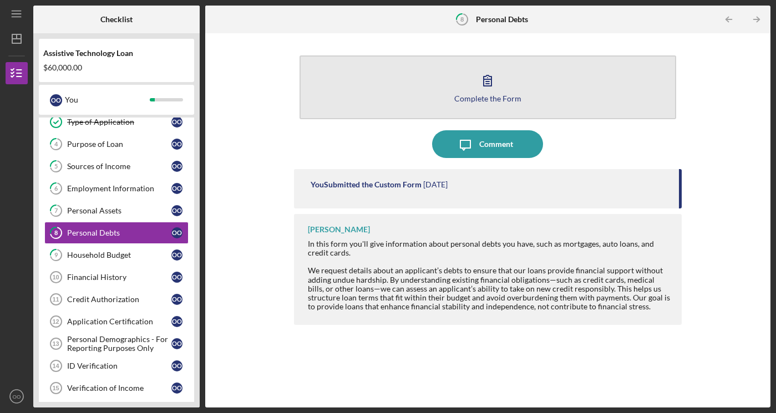
click at [484, 83] on icon "button" at bounding box center [487, 81] width 28 height 28
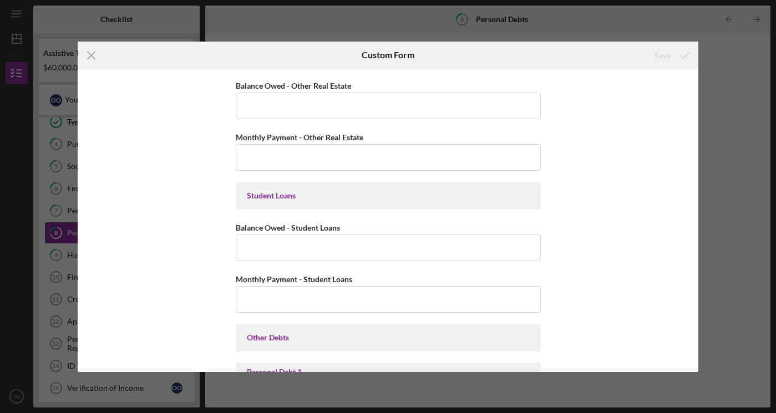
scroll to position [145, 0]
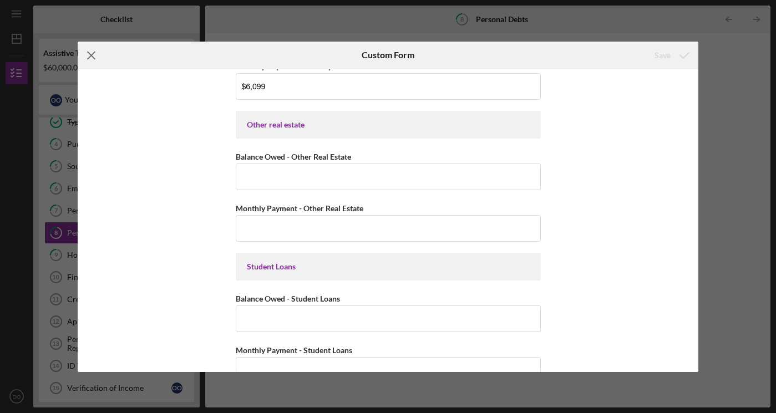
click at [95, 54] on icon "Icon/Menu Close" at bounding box center [92, 56] width 28 height 28
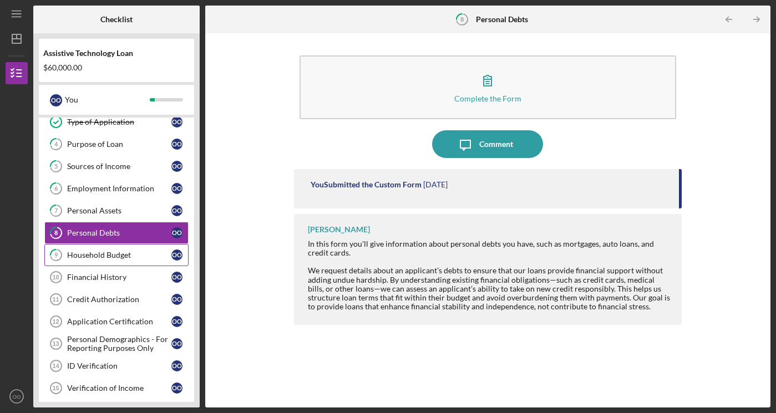
click at [98, 253] on div "Household Budget" at bounding box center [119, 255] width 104 height 9
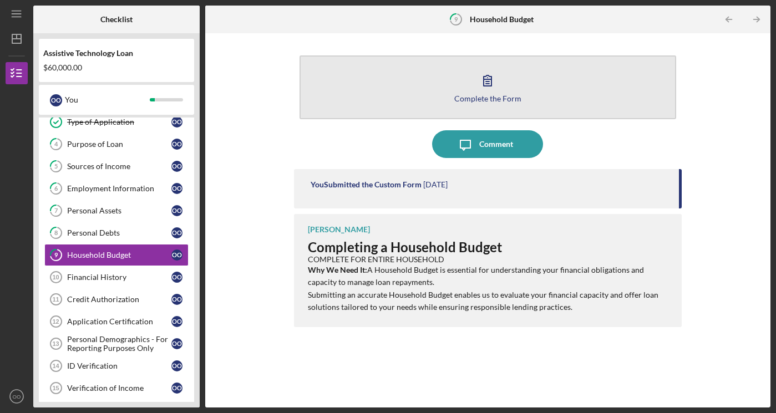
click at [441, 62] on button "Complete the Form Form" at bounding box center [487, 87] width 376 height 64
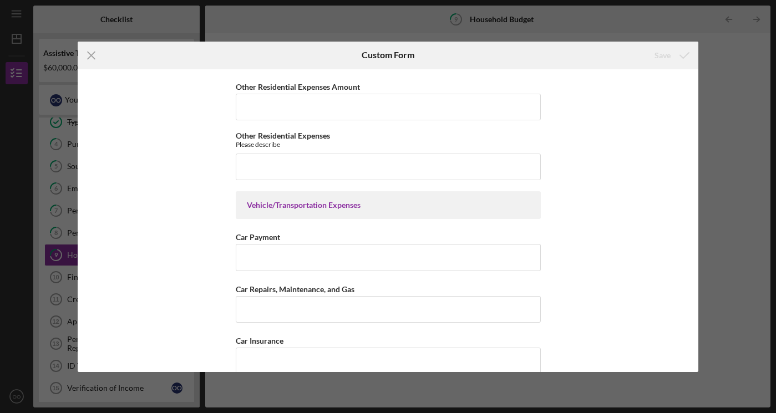
scroll to position [483, 0]
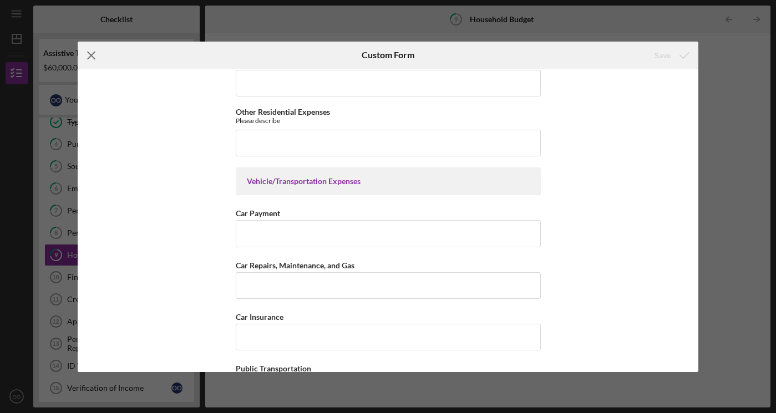
click at [92, 57] on icon "Icon/Menu Close" at bounding box center [92, 56] width 28 height 28
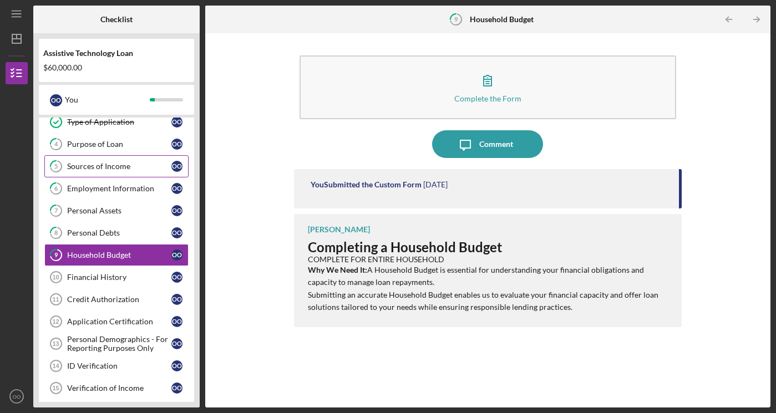
scroll to position [81, 0]
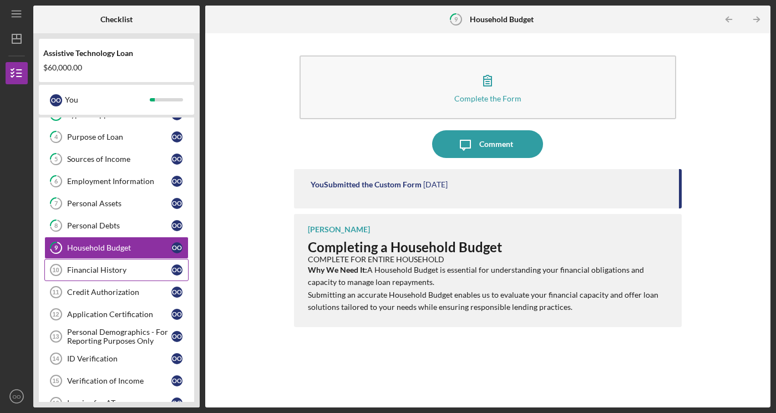
click at [119, 266] on div "Financial History" at bounding box center [119, 270] width 104 height 9
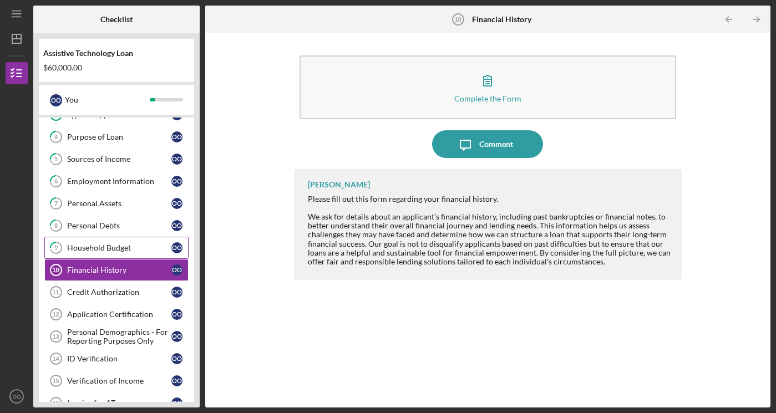
click at [124, 251] on div "Household Budget" at bounding box center [119, 247] width 104 height 9
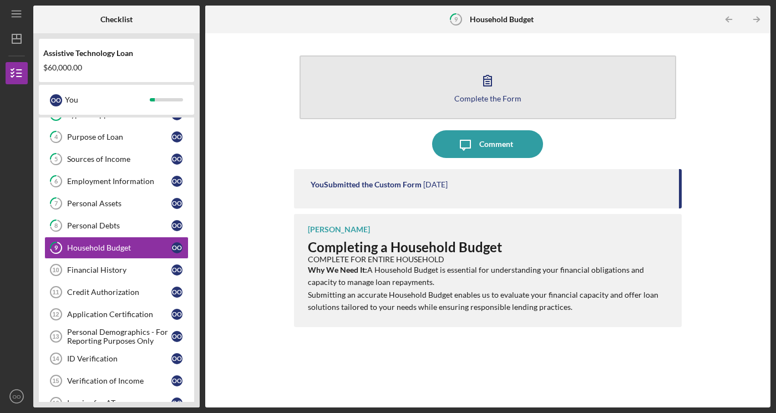
click at [411, 98] on button "Complete the Form Form" at bounding box center [487, 87] width 376 height 64
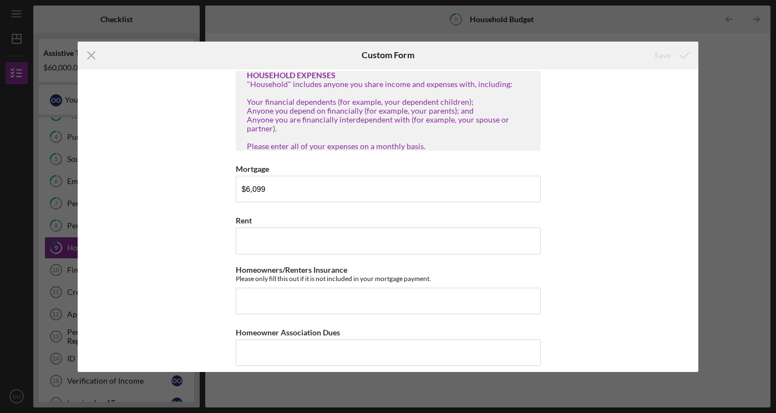
scroll to position [46, 0]
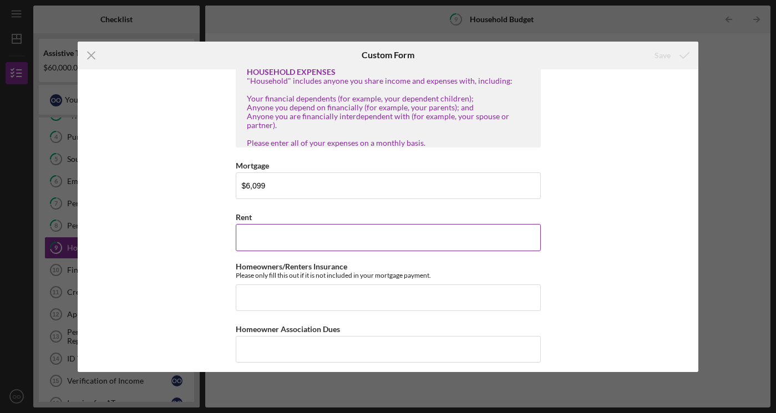
click at [349, 240] on input "Rent" at bounding box center [388, 237] width 305 height 27
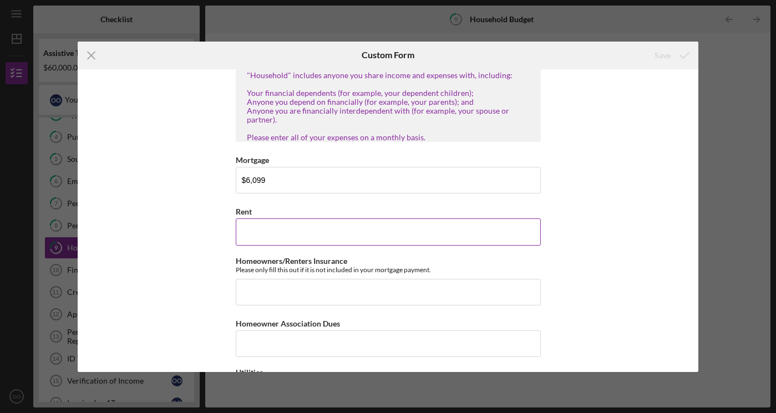
click at [350, 242] on input "Rent" at bounding box center [388, 231] width 305 height 27
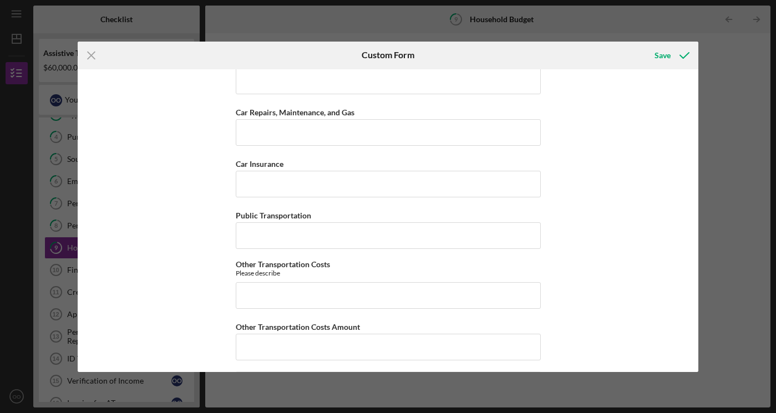
scroll to position [638, 0]
type input "$1,400"
click at [342, 179] on input "Car Insurance" at bounding box center [388, 182] width 305 height 27
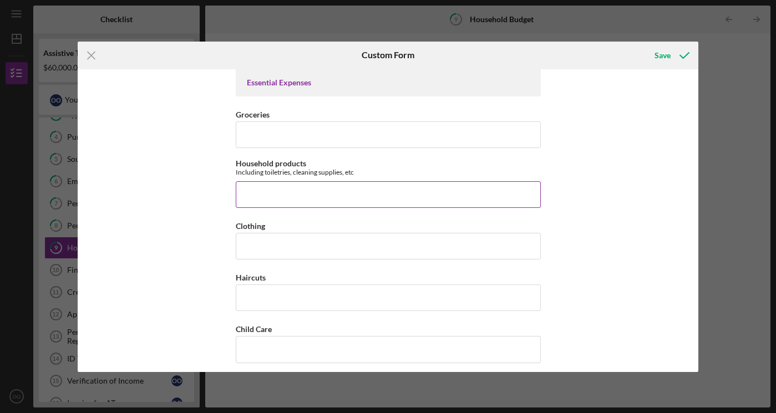
scroll to position [1395, 0]
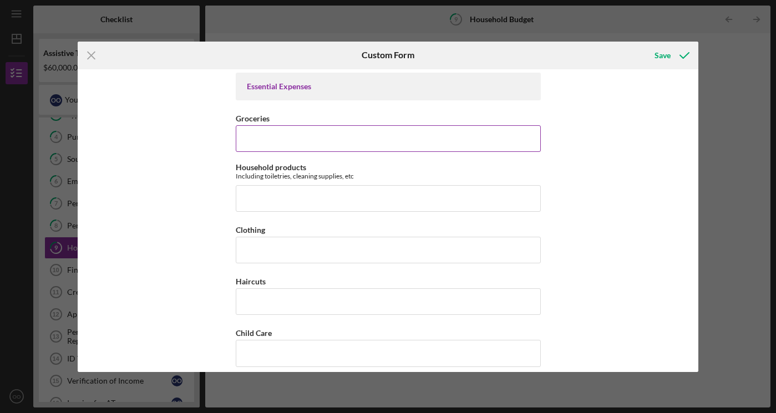
type input "$290"
click at [304, 143] on input "Groceries" at bounding box center [388, 138] width 305 height 27
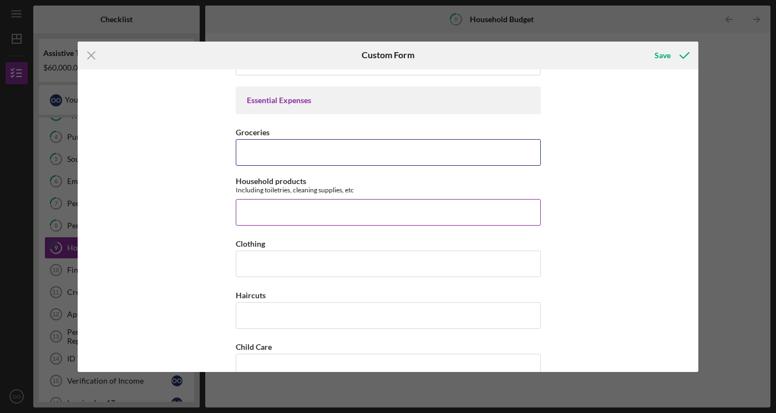
scroll to position [1374, 0]
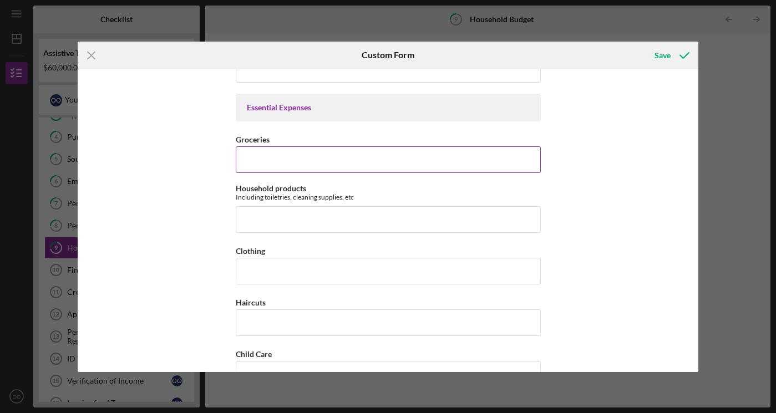
click at [295, 163] on input "Groceries" at bounding box center [388, 159] width 305 height 27
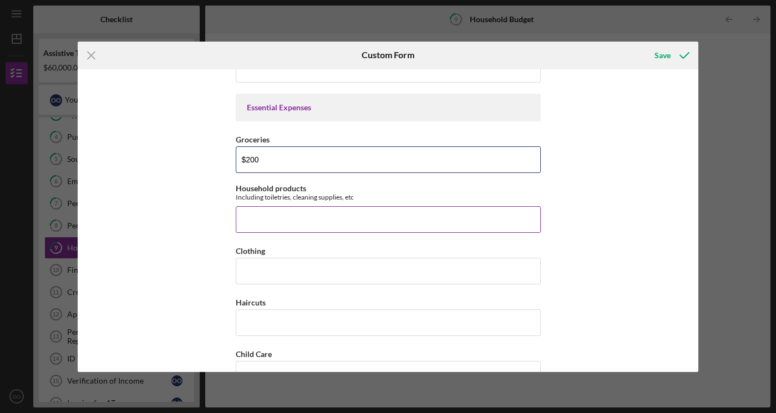
type input "$200"
click at [284, 228] on input "Household products" at bounding box center [388, 219] width 305 height 27
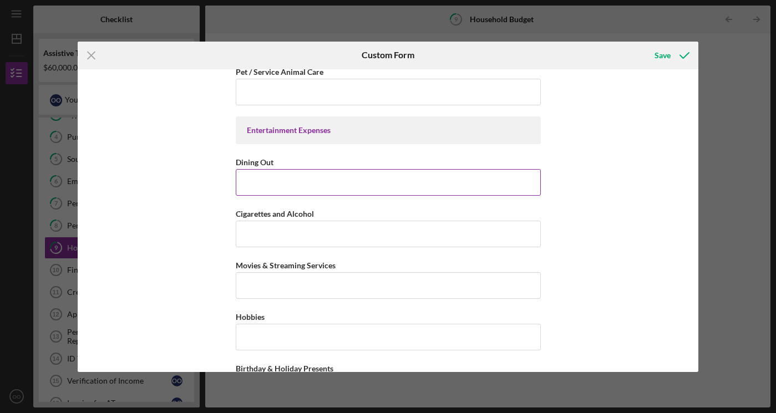
scroll to position [1716, 0]
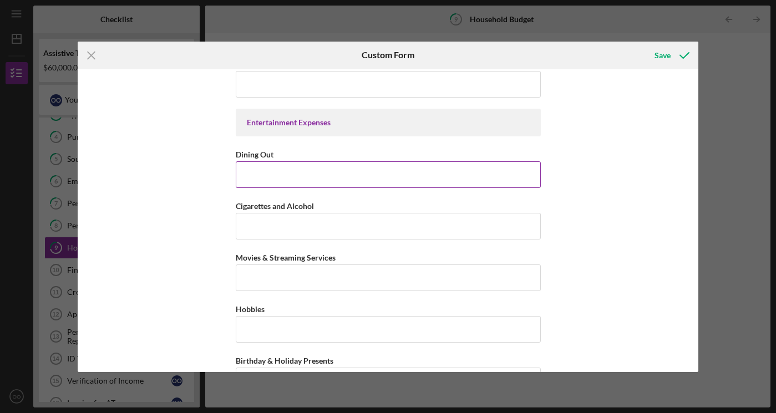
type input "$100"
click at [328, 174] on input "Dining Out" at bounding box center [388, 174] width 305 height 27
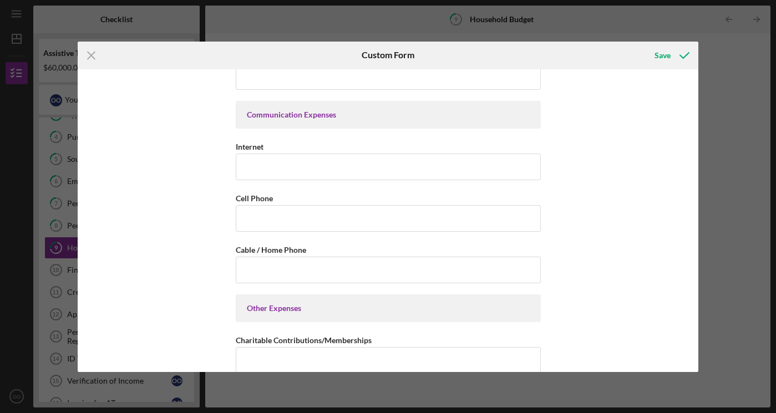
scroll to position [2011, 0]
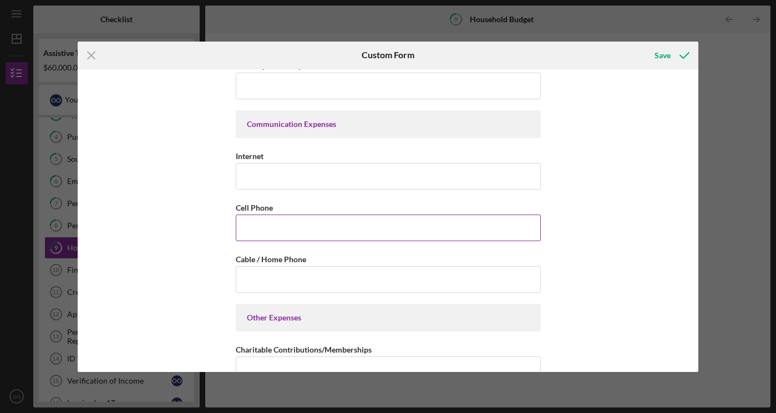
type input "$100"
click at [323, 221] on input "Cell Phone" at bounding box center [388, 228] width 305 height 27
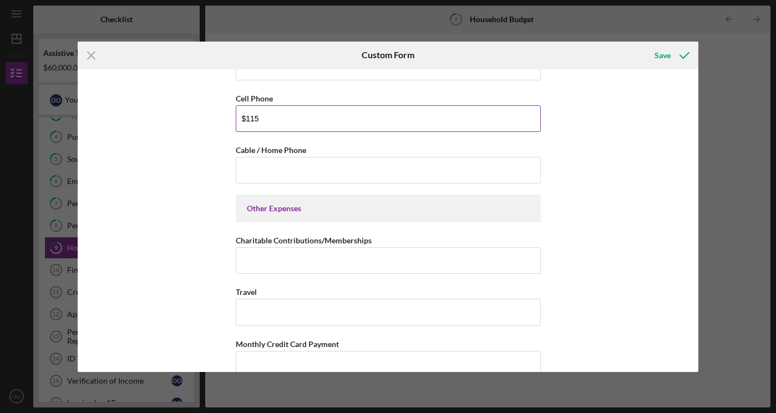
scroll to position [2123, 0]
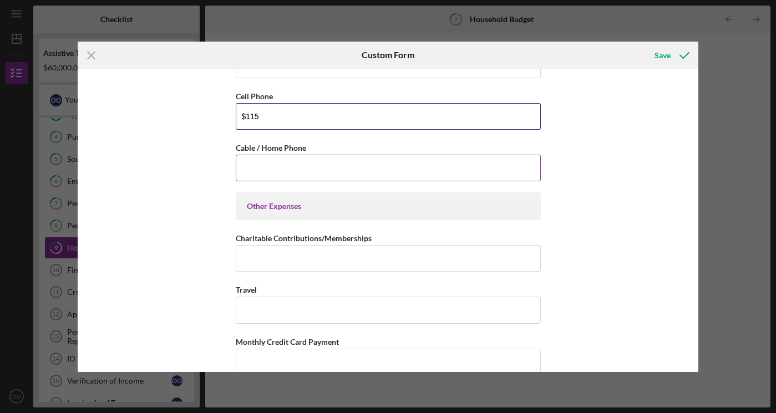
type input "$115"
click at [332, 172] on input "Cable / Home Phone" at bounding box center [388, 168] width 305 height 27
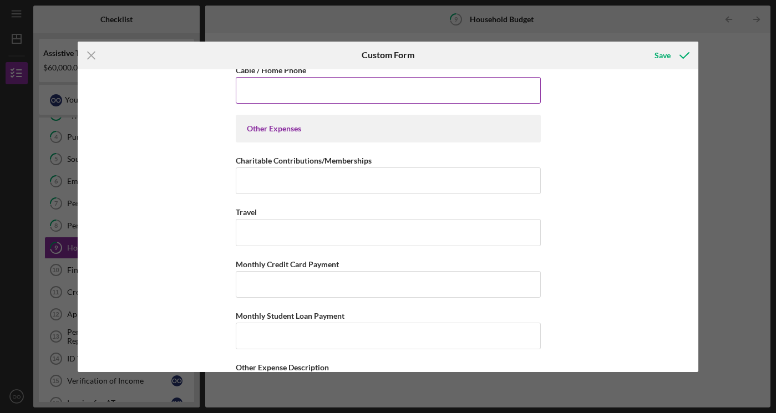
scroll to position [2215, 0]
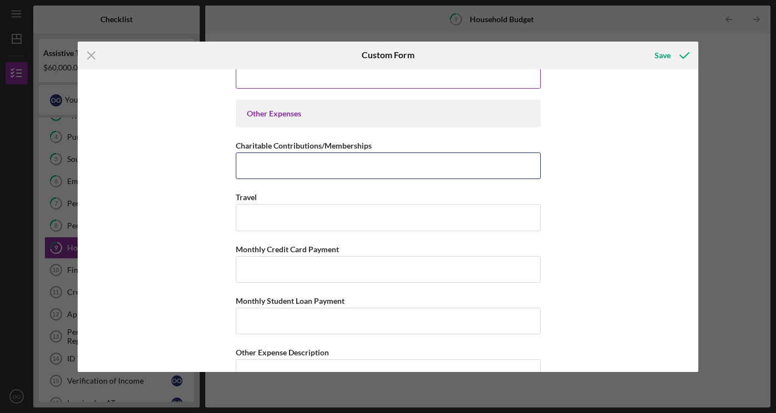
click at [332, 172] on input "Charitable Contributions/Memberships" at bounding box center [388, 165] width 305 height 27
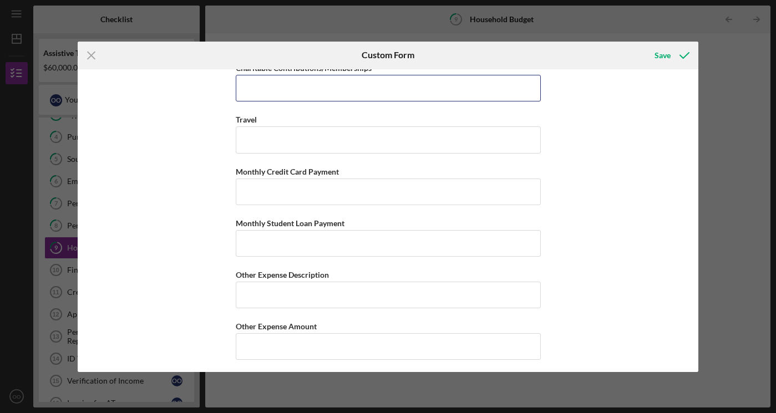
scroll to position [2297, 0]
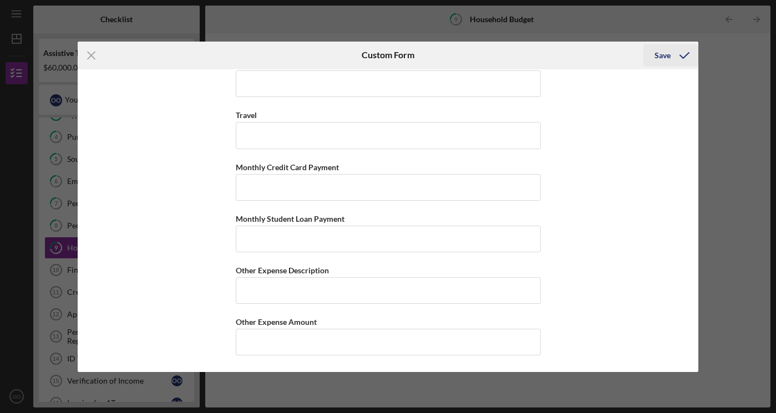
click at [661, 49] on div "Save" at bounding box center [662, 55] width 16 height 22
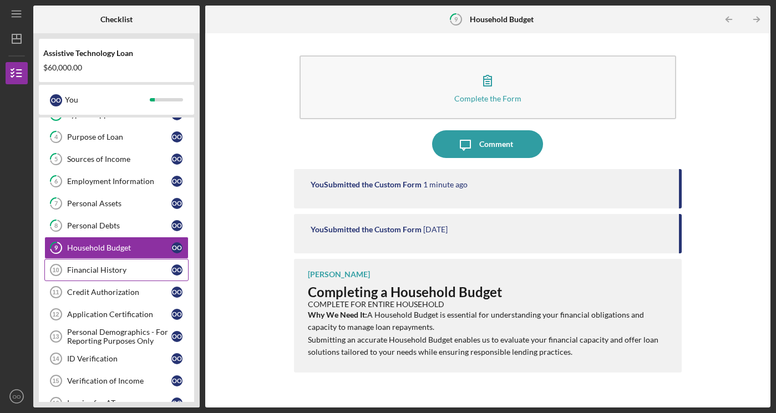
click at [157, 267] on div "Financial History" at bounding box center [119, 270] width 104 height 9
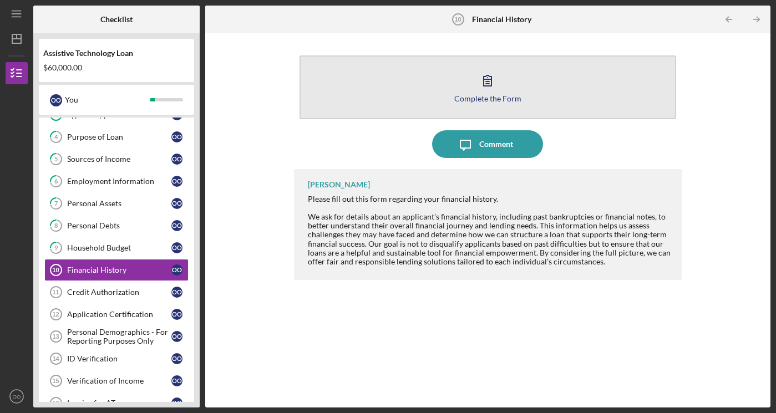
click at [406, 94] on button "Complete the Form Form" at bounding box center [487, 87] width 376 height 64
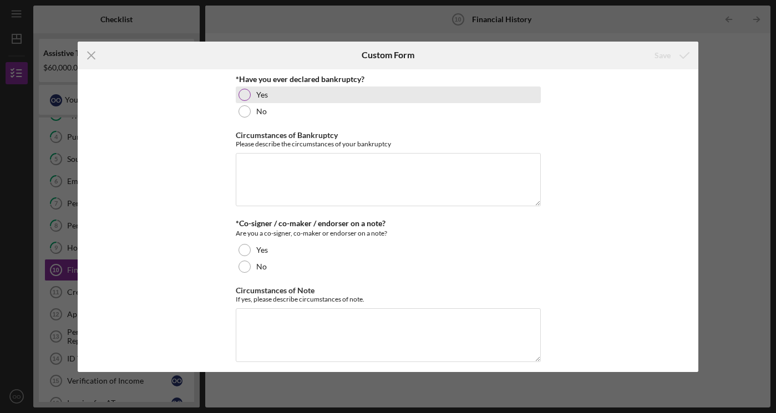
click at [288, 95] on div "Yes" at bounding box center [388, 94] width 305 height 17
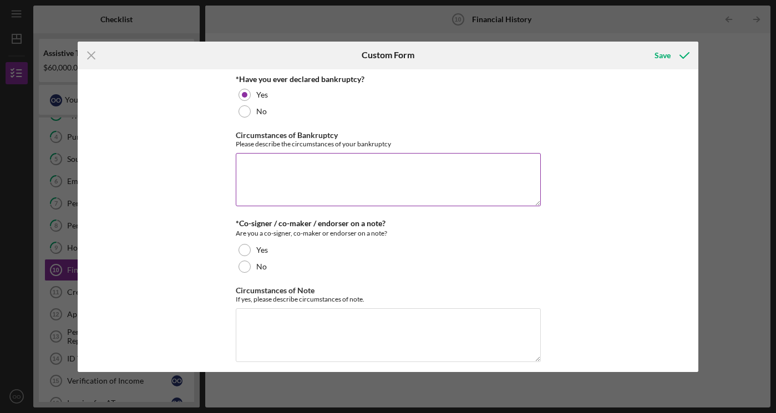
click at [288, 161] on textarea "Circumstances of Bankruptcy" at bounding box center [388, 179] width 305 height 53
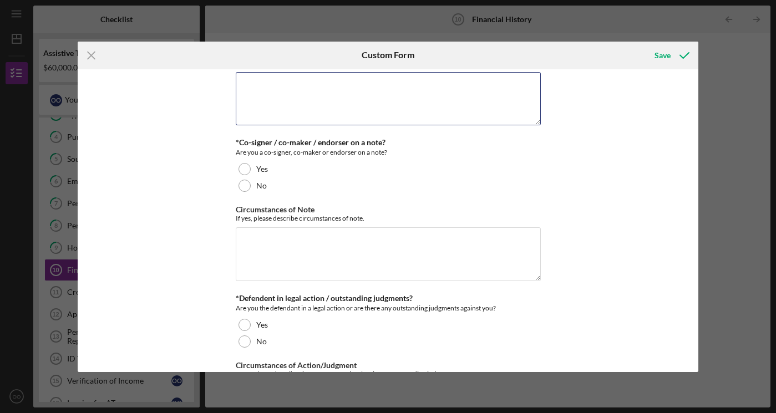
scroll to position [96, 0]
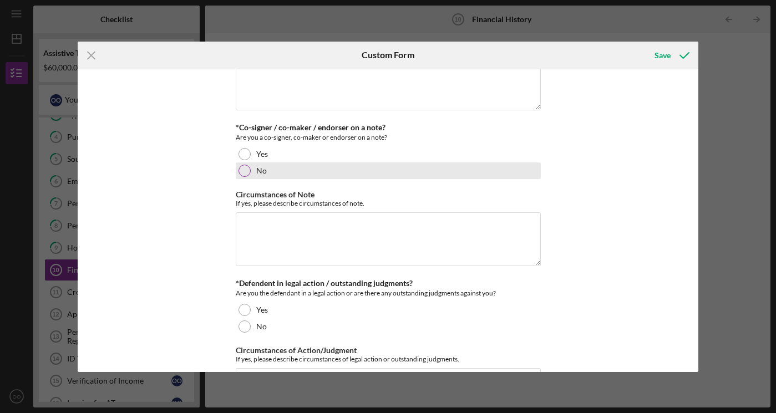
click at [257, 170] on label "No" at bounding box center [261, 170] width 11 height 9
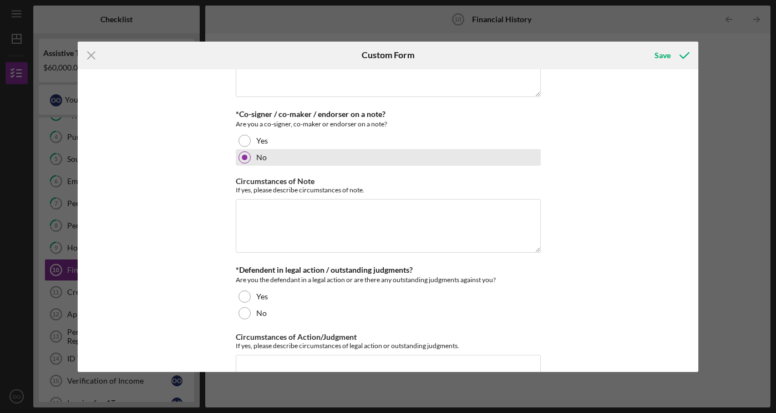
scroll to position [164, 0]
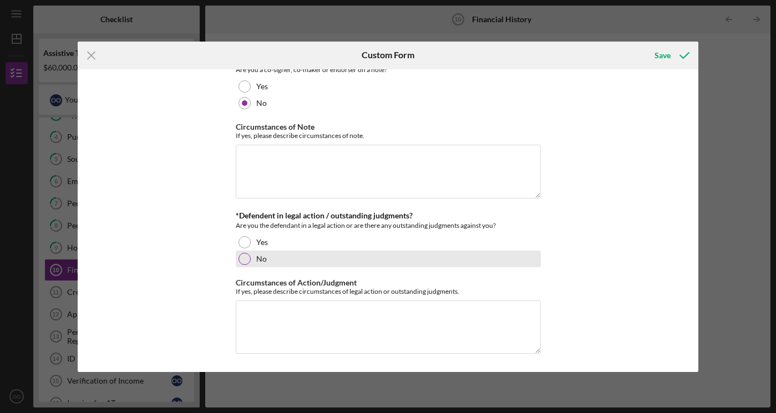
click at [243, 262] on div at bounding box center [244, 259] width 12 height 12
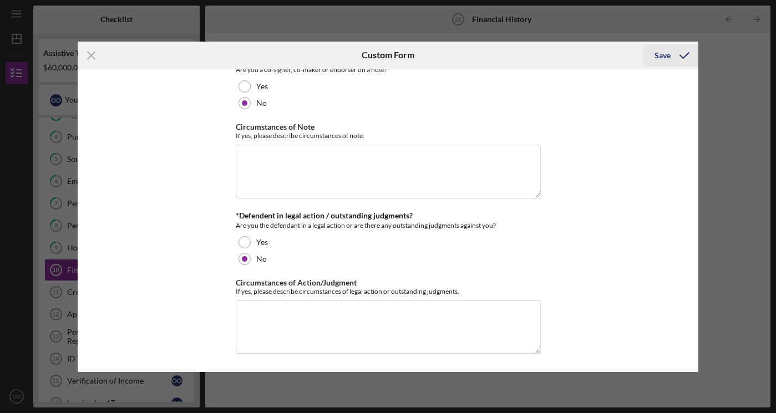
click at [661, 55] on div "Save" at bounding box center [662, 55] width 16 height 22
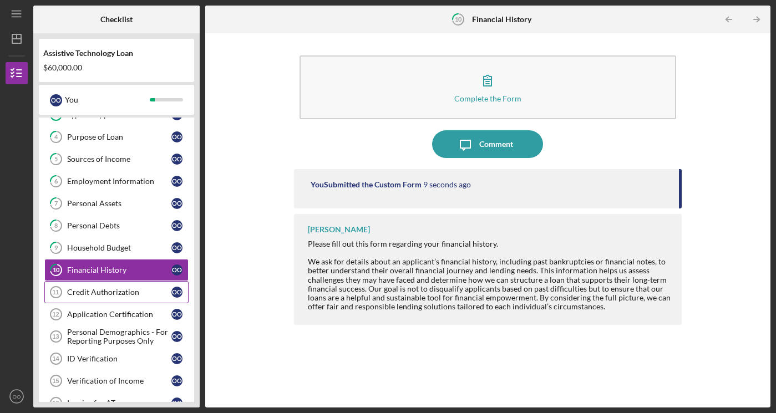
click at [108, 295] on div "Credit Authorization" at bounding box center [119, 292] width 104 height 9
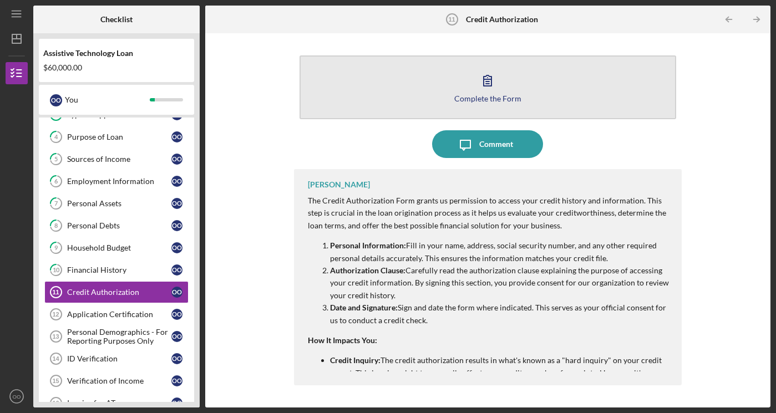
click at [584, 70] on button "Complete the Form Form" at bounding box center [487, 87] width 376 height 64
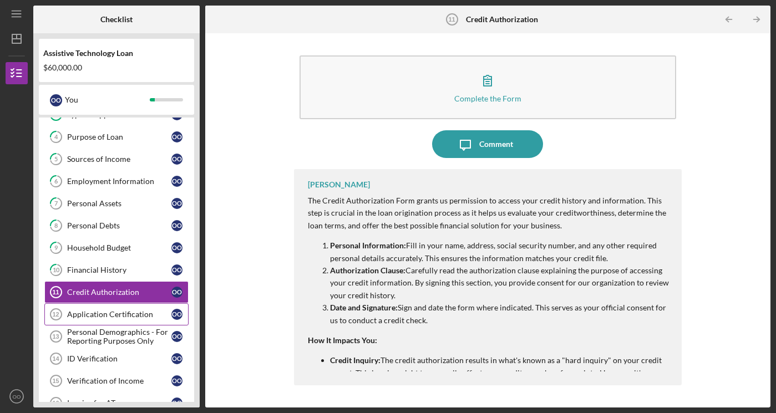
click at [104, 315] on div "Application Certification" at bounding box center [119, 314] width 104 height 9
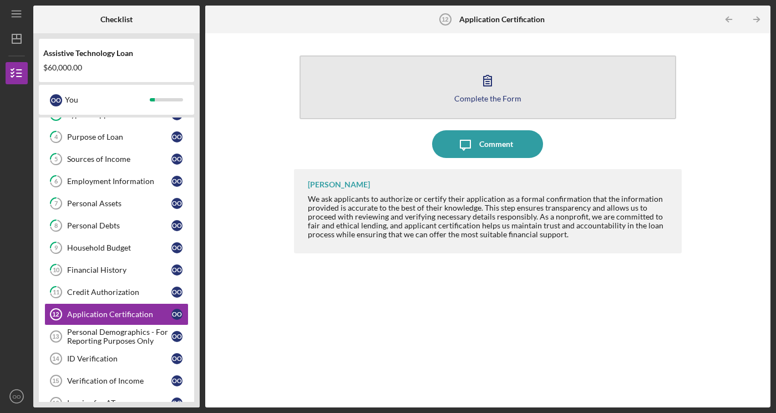
click at [493, 77] on icon "button" at bounding box center [487, 81] width 28 height 28
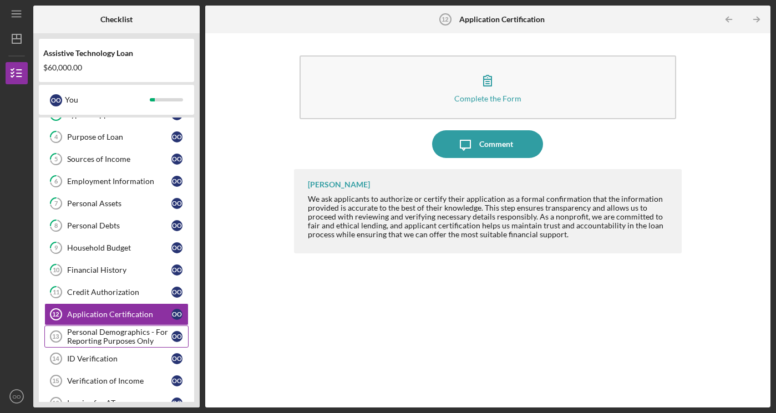
click at [88, 336] on div "Personal Demographics - For Reporting Purposes Only" at bounding box center [119, 337] width 104 height 18
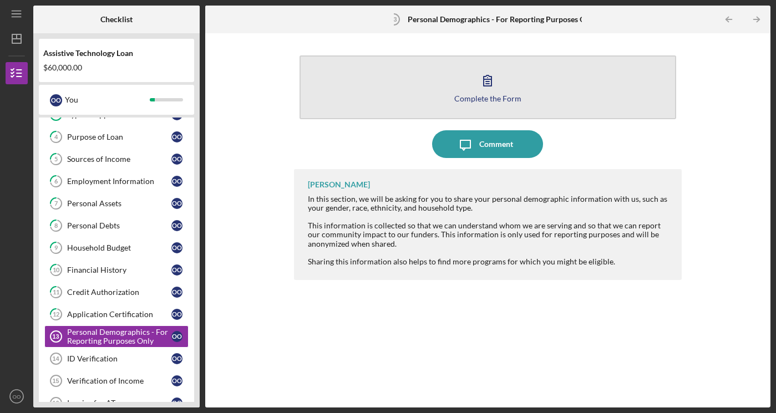
click at [412, 113] on button "Complete the Form Form" at bounding box center [487, 87] width 376 height 64
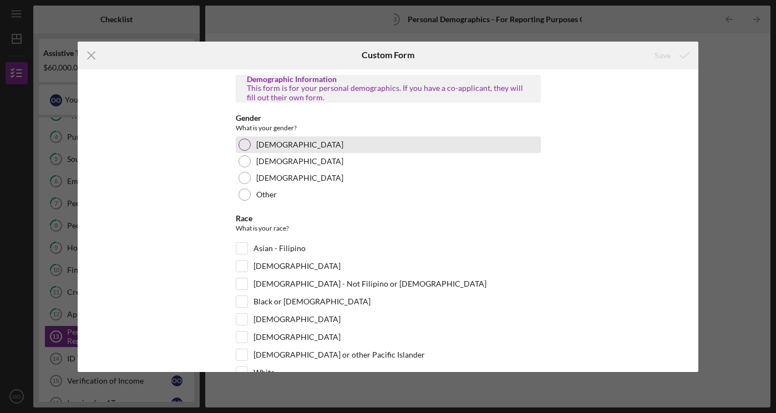
click at [241, 147] on div at bounding box center [244, 145] width 12 height 12
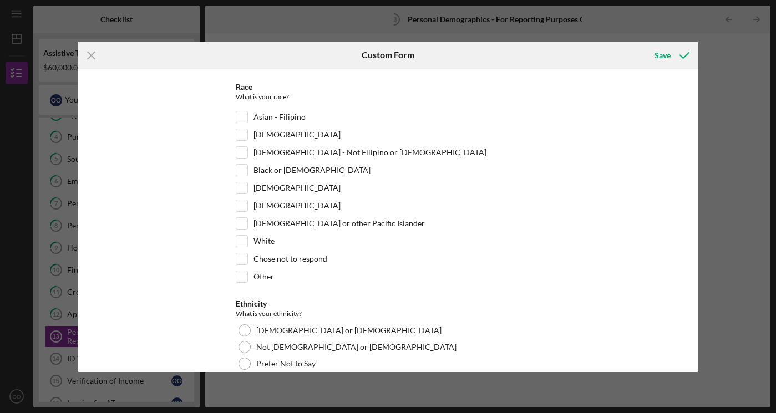
scroll to position [134, 0]
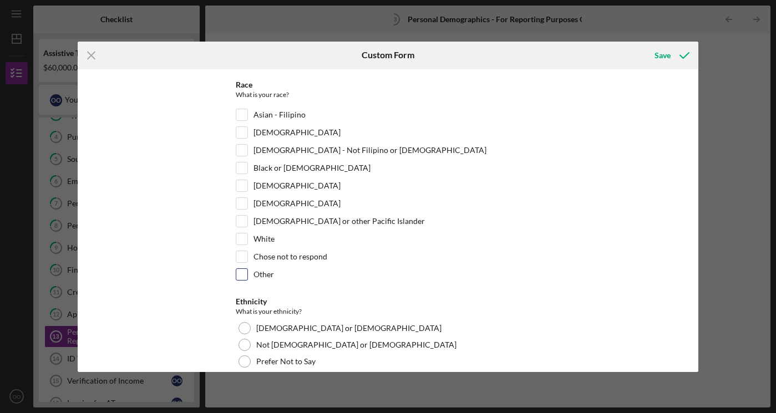
click at [242, 272] on input "Other" at bounding box center [241, 274] width 11 height 11
checkbox input "true"
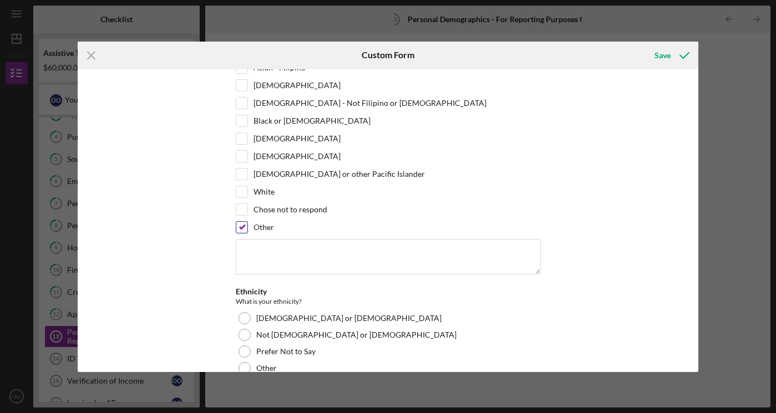
scroll to position [182, 0]
click at [246, 262] on textarea at bounding box center [388, 255] width 305 height 35
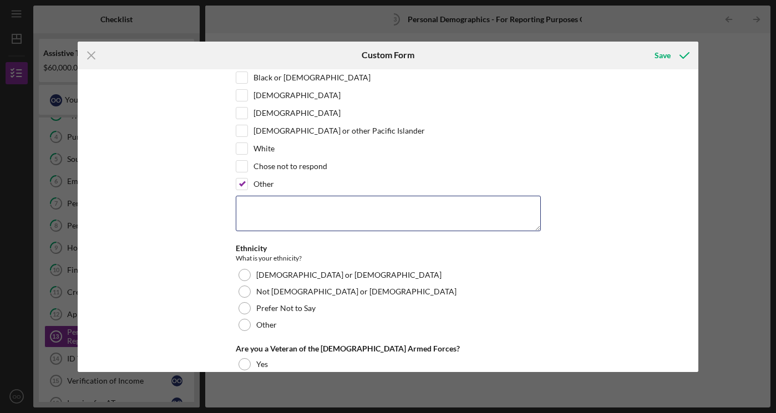
scroll to position [232, 0]
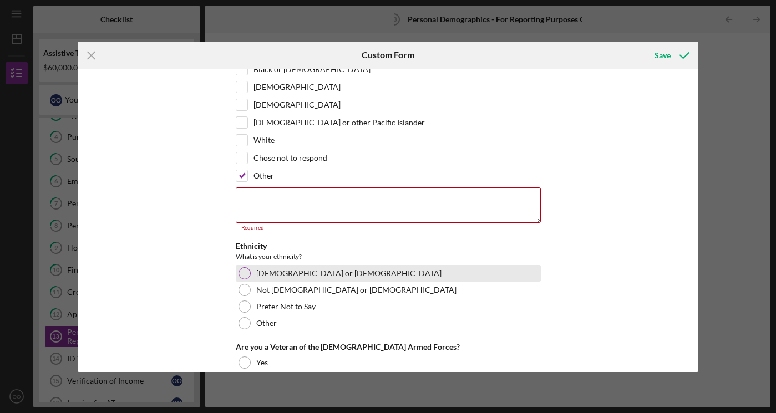
click at [245, 270] on div at bounding box center [244, 273] width 12 height 12
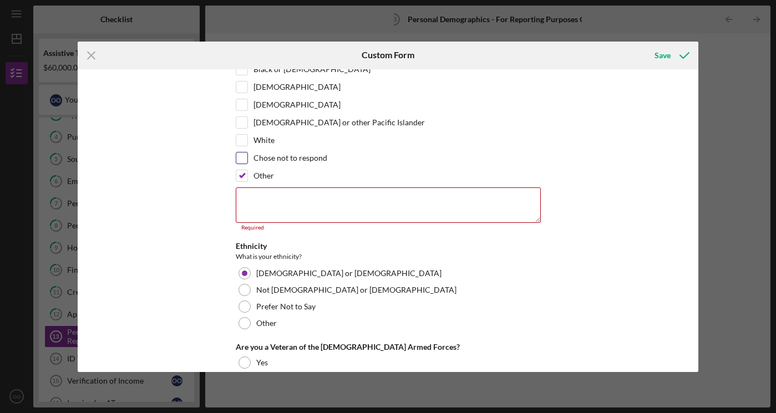
click at [241, 155] on input "Chose not to respond" at bounding box center [241, 157] width 11 height 11
checkbox input "true"
click at [241, 170] on div "Other" at bounding box center [388, 179] width 305 height 18
click at [238, 182] on div "Other" at bounding box center [388, 179] width 305 height 18
click at [241, 176] on input "Other" at bounding box center [241, 175] width 11 height 11
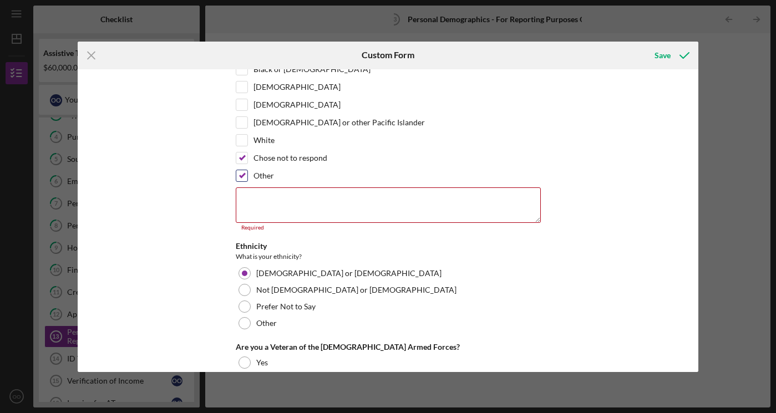
checkbox input "false"
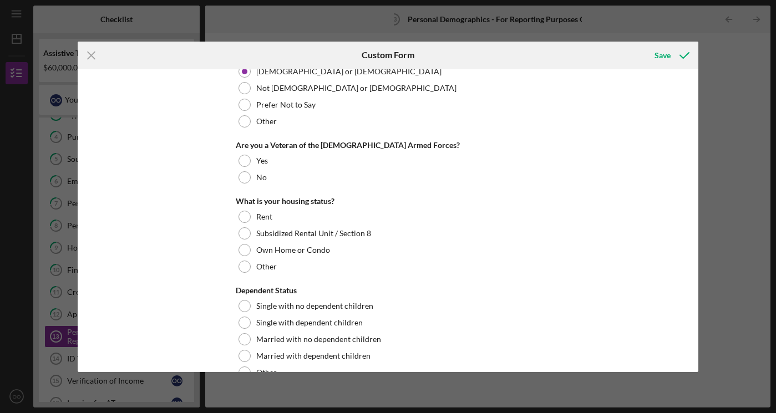
scroll to position [393, 0]
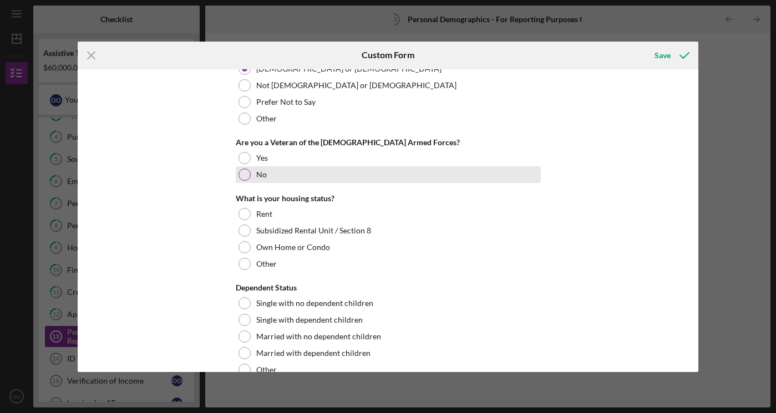
click at [246, 172] on div at bounding box center [244, 175] width 12 height 12
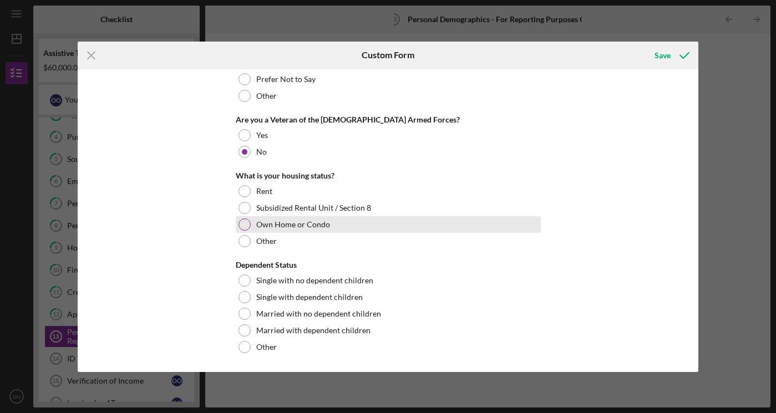
click at [239, 222] on div at bounding box center [244, 224] width 12 height 12
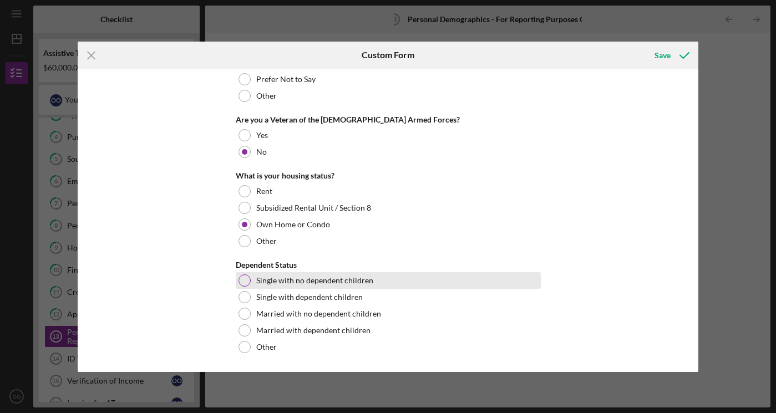
click at [240, 278] on div at bounding box center [244, 280] width 12 height 12
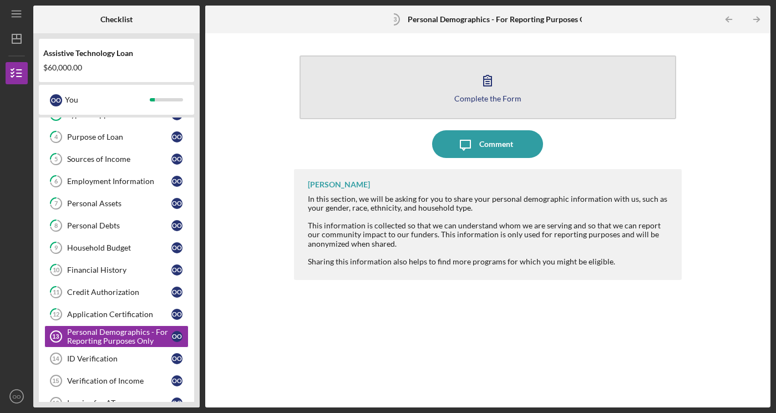
click at [502, 104] on button "Complete the Form Form" at bounding box center [487, 87] width 376 height 64
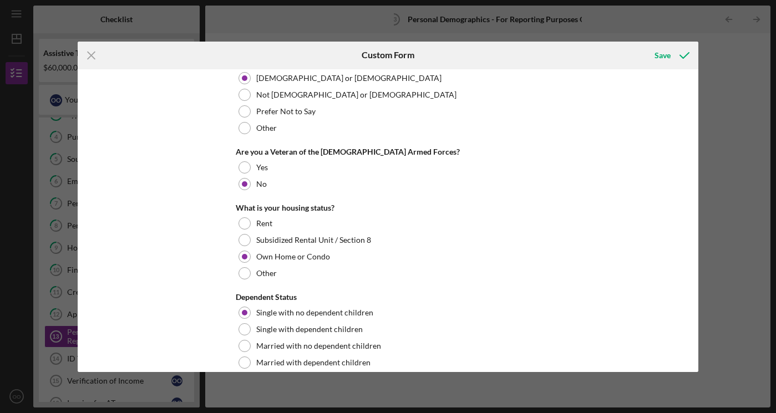
scroll to position [416, 0]
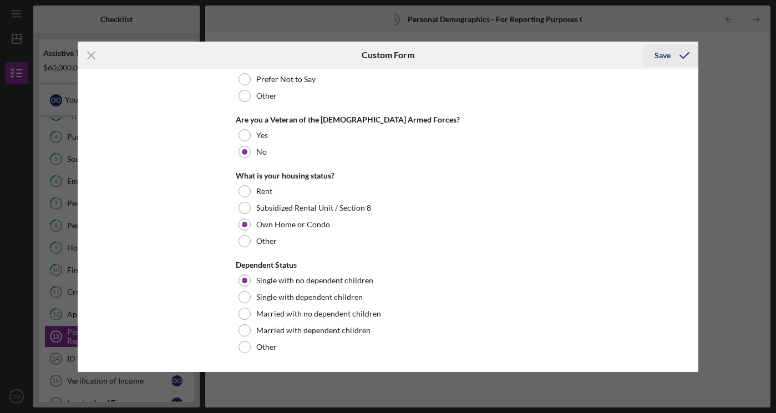
click at [671, 53] on icon "submit" at bounding box center [684, 56] width 28 height 28
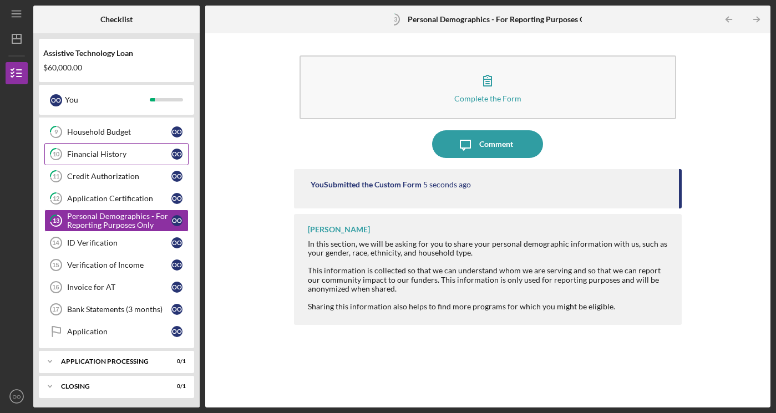
scroll to position [198, 0]
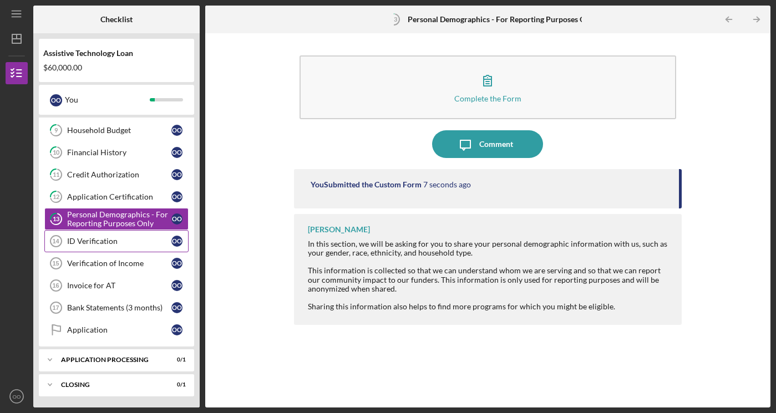
click at [75, 236] on link "ID Verification 14 ID Verification O O" at bounding box center [116, 241] width 144 height 22
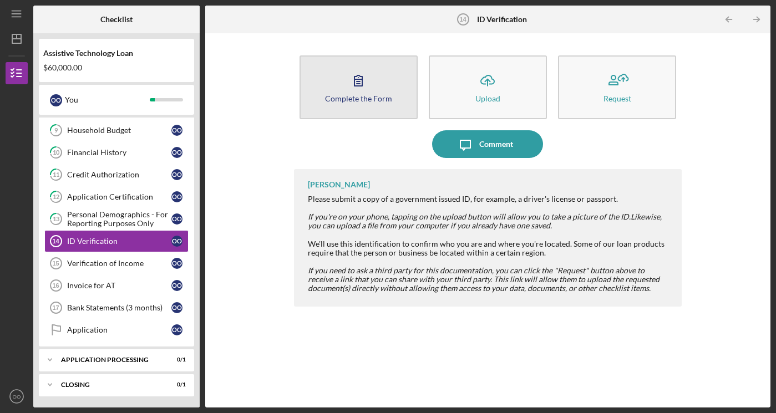
click at [346, 95] on div "Complete the Form" at bounding box center [358, 98] width 67 height 8
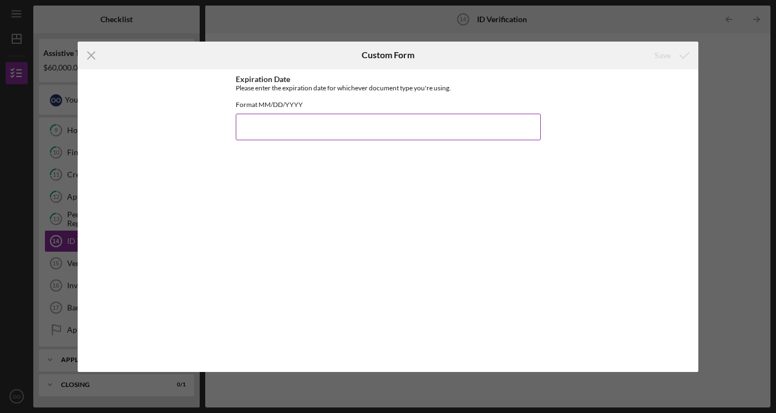
click at [274, 137] on input "Expiration Date" at bounding box center [388, 127] width 305 height 27
click at [252, 138] on input "07122031" at bounding box center [388, 127] width 305 height 27
click at [289, 137] on input "[DATE]" at bounding box center [388, 127] width 305 height 27
type input "[DATE]"
click at [663, 55] on div "Save" at bounding box center [662, 55] width 16 height 22
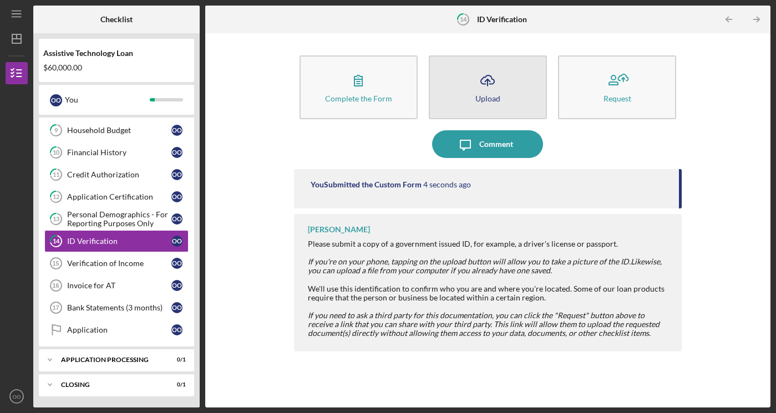
click at [485, 87] on icon "Icon/Upload" at bounding box center [487, 81] width 28 height 28
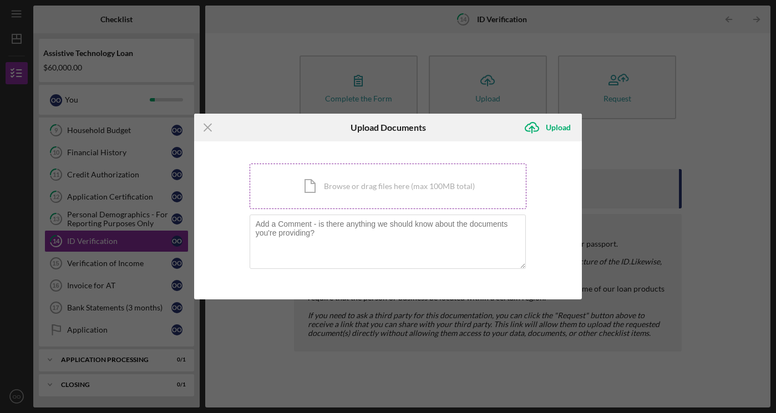
click at [360, 183] on div "Icon/Document Browse or drag files here (max 100MB total) Tap to choose files o…" at bounding box center [387, 186] width 277 height 45
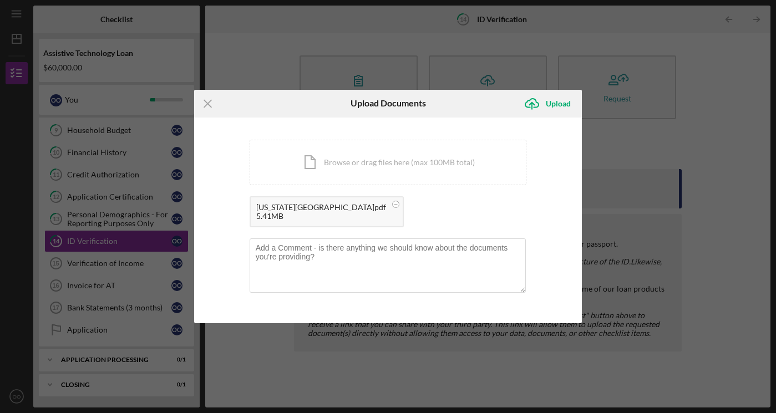
click at [284, 201] on div "[US_STATE][GEOGRAPHIC_DATA]pdf 5.41MB" at bounding box center [326, 211] width 154 height 31
click at [373, 251] on textarea at bounding box center [387, 265] width 277 height 54
type textarea "i"
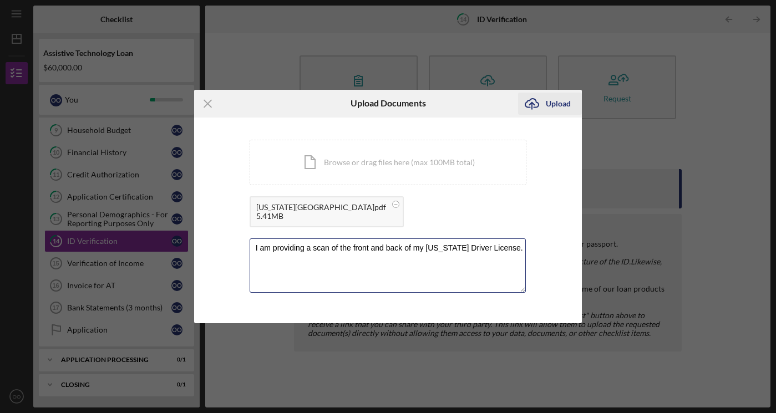
type textarea "I am providing a scan of the front and back of my [US_STATE] Driver License."
click at [554, 109] on div "Upload" at bounding box center [557, 104] width 25 height 22
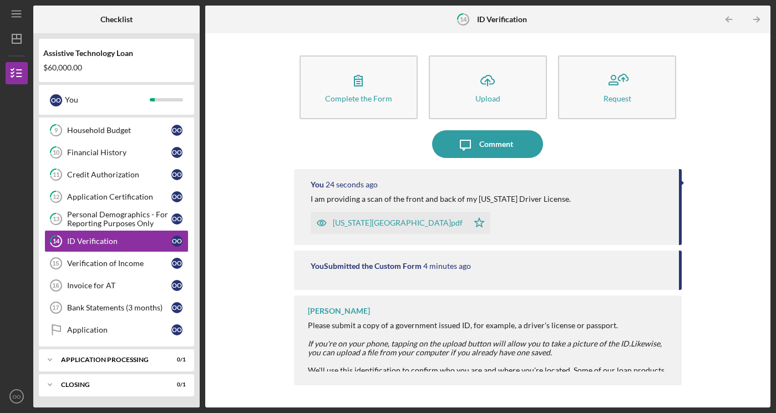
click at [543, 333] on div "Please submit a copy of a government issued ID, for example, a driver's license…" at bounding box center [489, 352] width 363 height 63
click at [273, 157] on div "Complete the Form Form Icon/Upload Upload Request Icon/Message Comment You 37 s…" at bounding box center [488, 220] width 554 height 363
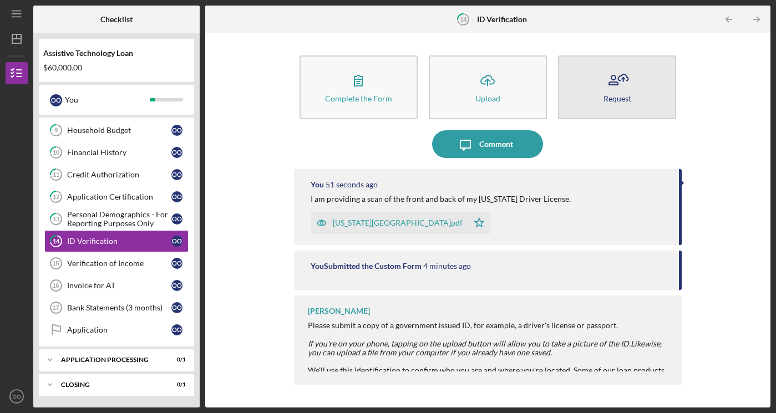
click at [630, 81] on button "Request" at bounding box center [617, 87] width 118 height 64
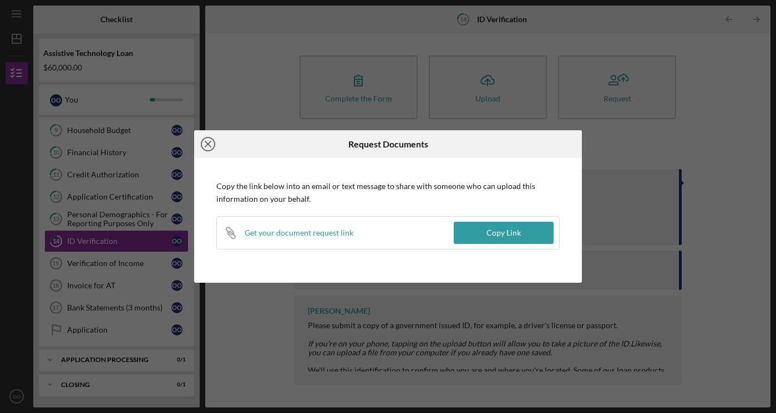
click at [208, 144] on line at bounding box center [208, 144] width 6 height 6
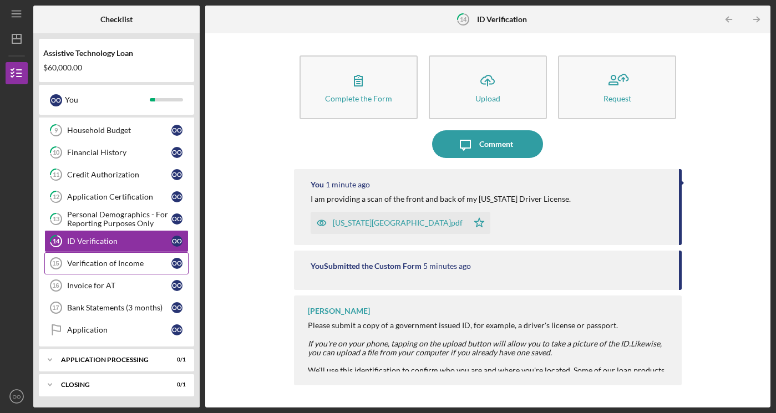
click at [107, 261] on div "Verification of Income" at bounding box center [119, 263] width 104 height 9
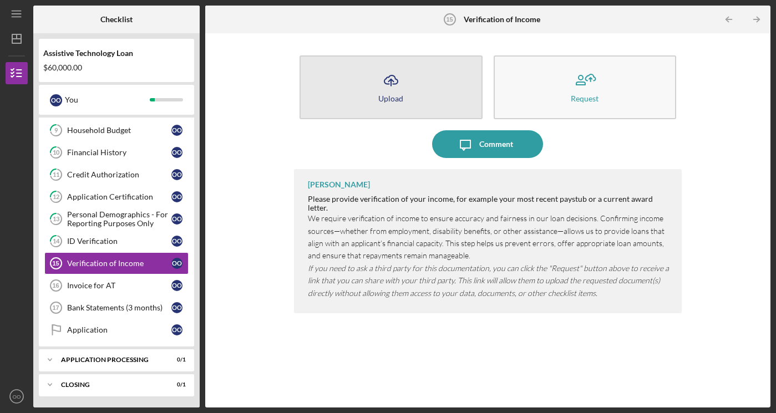
click at [386, 76] on icon "Icon/Upload" at bounding box center [391, 81] width 28 height 28
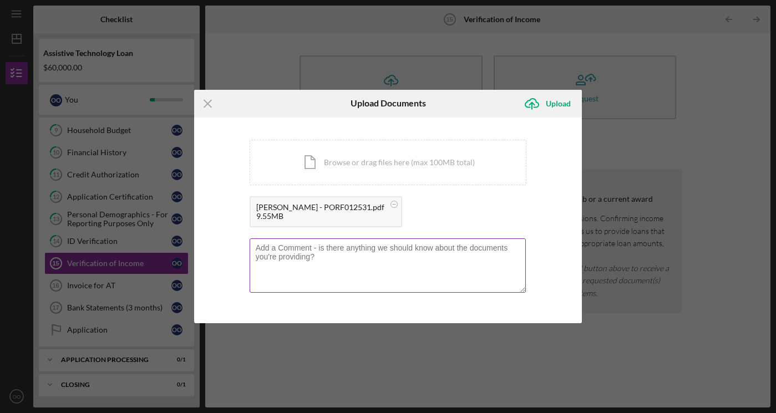
click at [332, 248] on textarea at bounding box center [387, 265] width 277 height 54
type textarea "I am uploading scans of my [DATE] Paystubs."
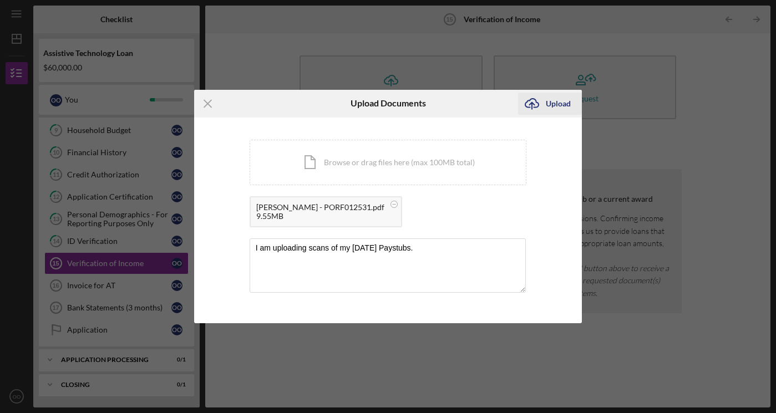
click at [534, 101] on icon "Icon/Upload" at bounding box center [532, 104] width 28 height 28
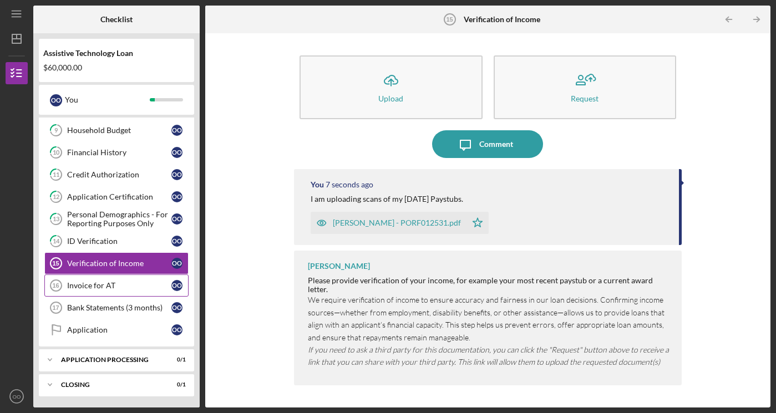
click at [116, 284] on div "Invoice for AT" at bounding box center [119, 285] width 104 height 9
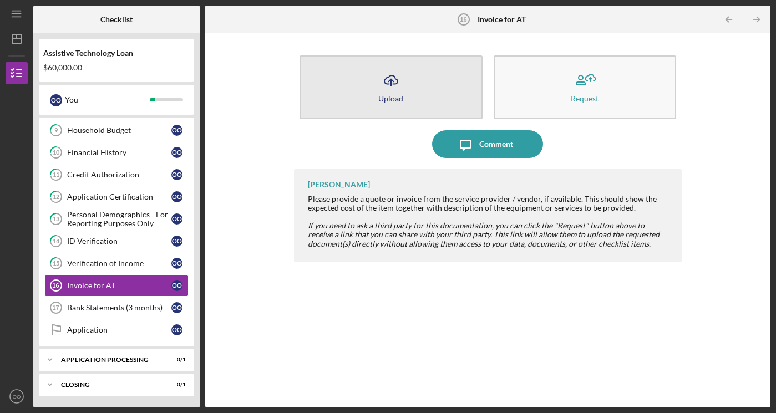
click at [441, 86] on button "Icon/Upload Upload" at bounding box center [390, 87] width 183 height 64
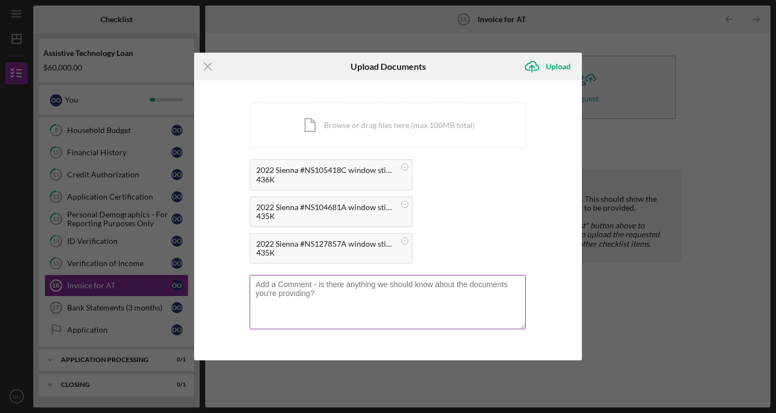
click at [361, 289] on textarea at bounding box center [387, 302] width 277 height 54
type textarea "I am providing invoices for the 3 possible Assistive Technology Items."
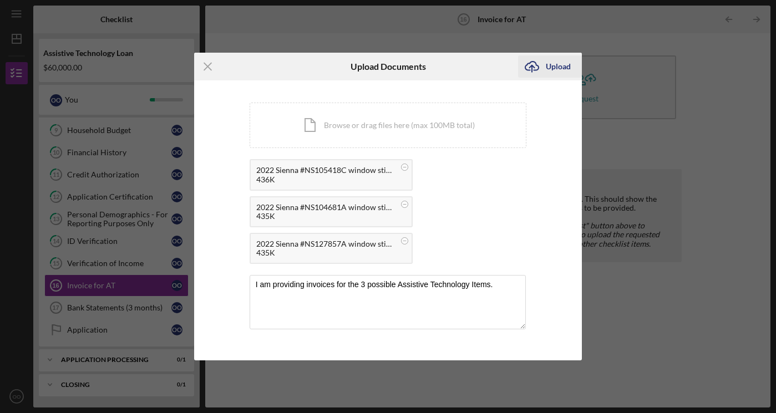
click at [563, 68] on div "Upload" at bounding box center [557, 66] width 25 height 22
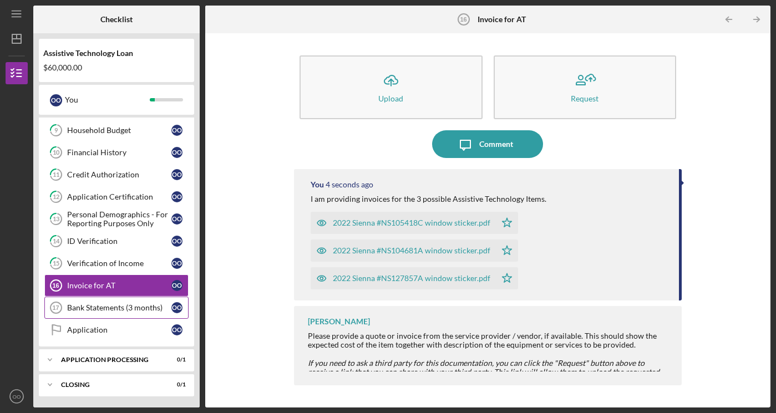
click at [90, 306] on div "Bank Statements (3 months)" at bounding box center [119, 307] width 104 height 9
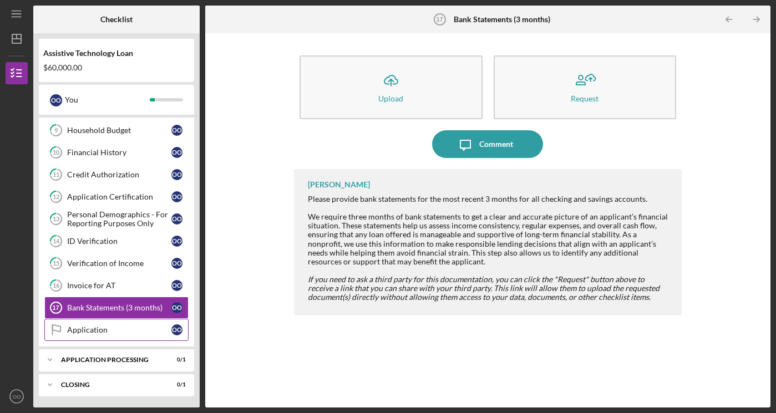
click at [99, 324] on link "Application Application O O" at bounding box center [116, 330] width 144 height 22
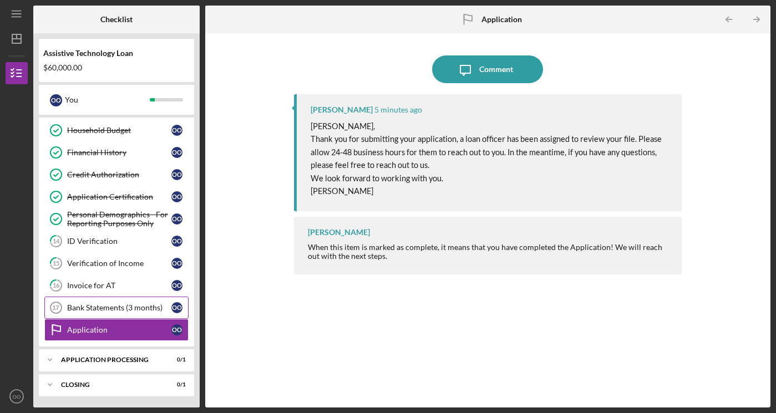
click at [89, 315] on link "Bank Statements (3 months) 17 Bank Statements ([DEMOGRAPHIC_DATA] O" at bounding box center [116, 308] width 144 height 22
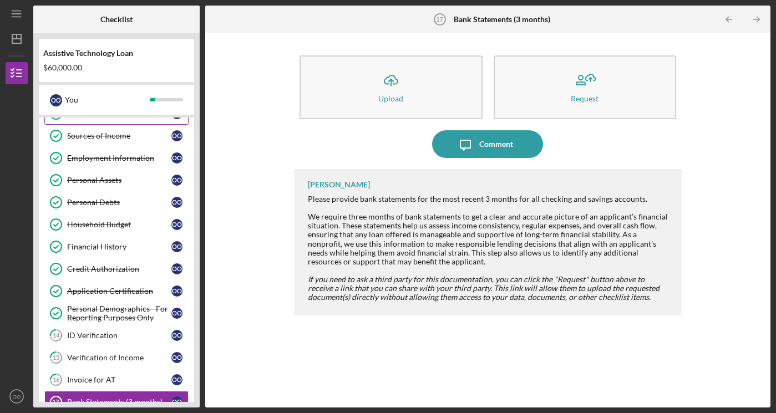
scroll to position [198, 0]
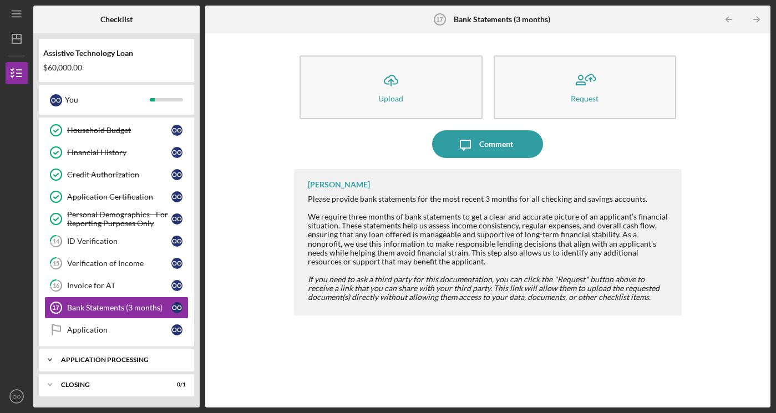
click at [89, 364] on div "Icon/Expander Application Processing 0 / 1" at bounding box center [116, 360] width 155 height 22
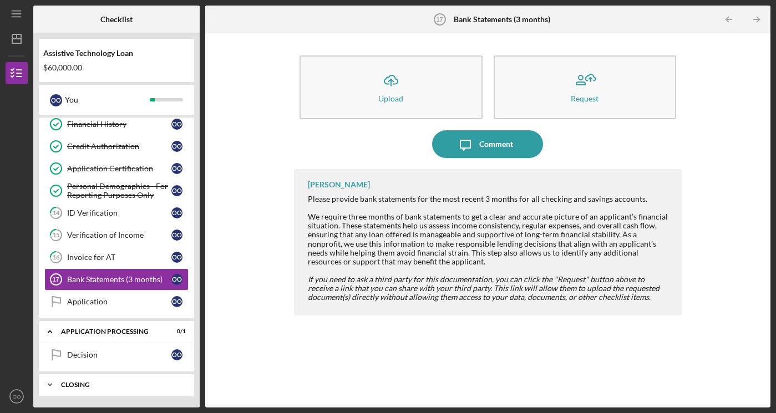
click at [96, 381] on div "Closing" at bounding box center [120, 384] width 119 height 7
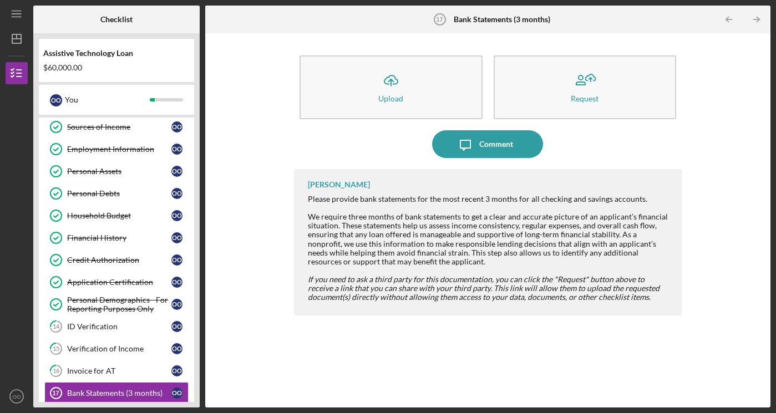
scroll to position [255, 0]
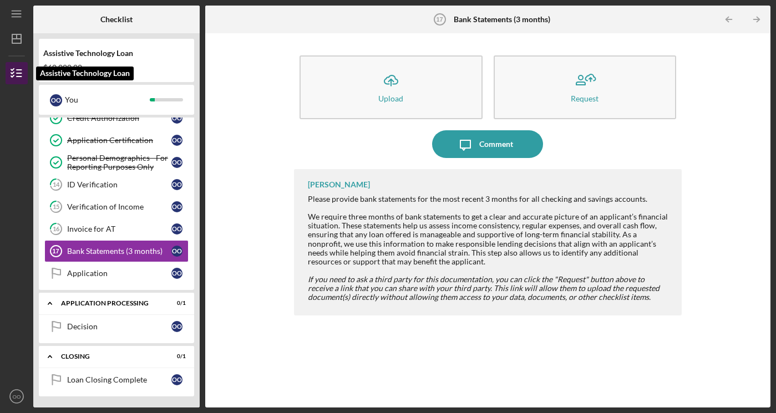
click at [16, 77] on icon "button" at bounding box center [17, 73] width 28 height 28
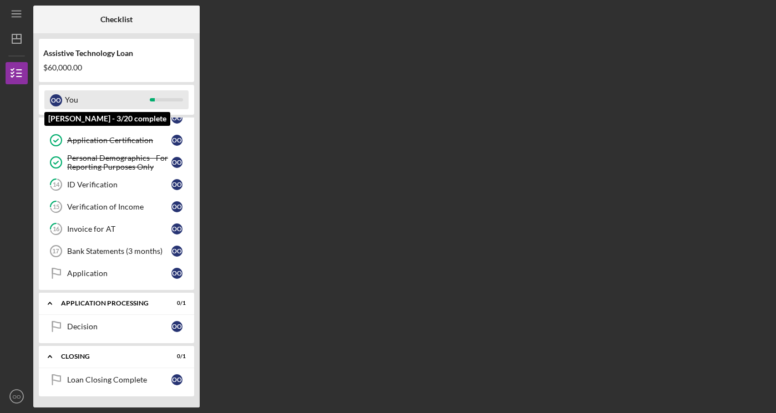
click at [125, 100] on div "You" at bounding box center [107, 99] width 85 height 19
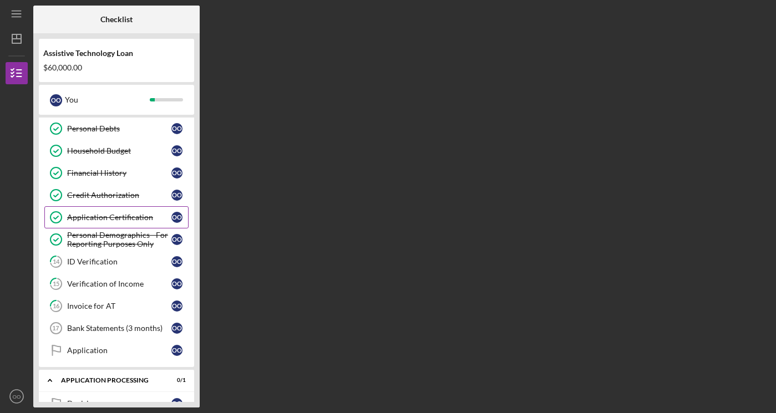
scroll to position [152, 0]
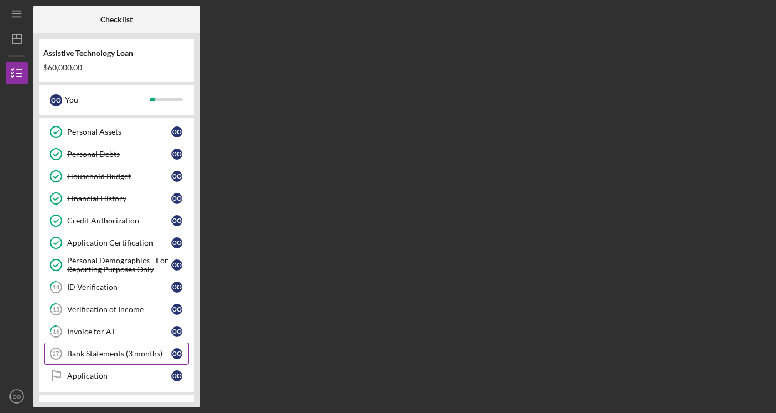
click at [95, 354] on div "Bank Statements (3 months)" at bounding box center [119, 353] width 104 height 9
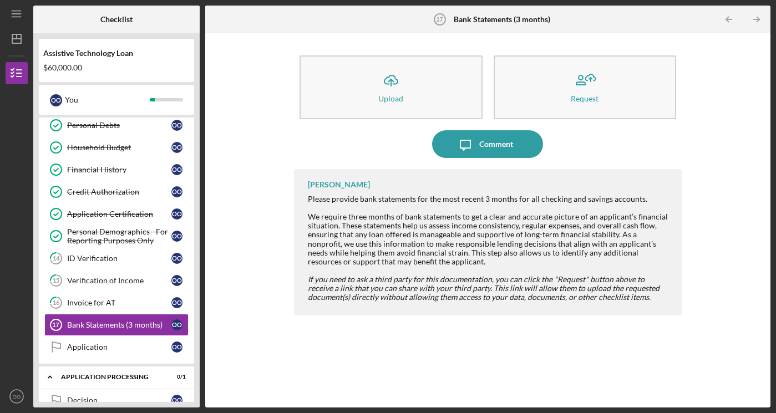
scroll to position [255, 0]
